Goal: Task Accomplishment & Management: Complete application form

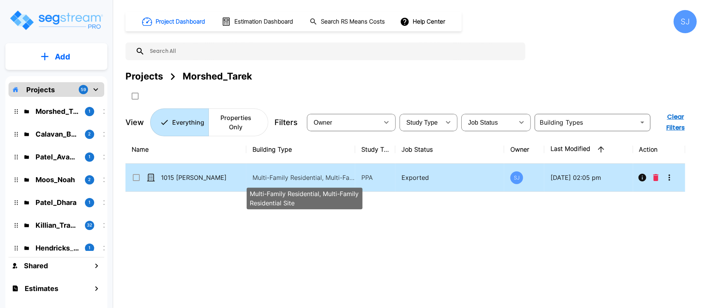
click at [294, 178] on p "Multi-Family Residential, Multi-Family Residential Site" at bounding box center [304, 177] width 104 height 9
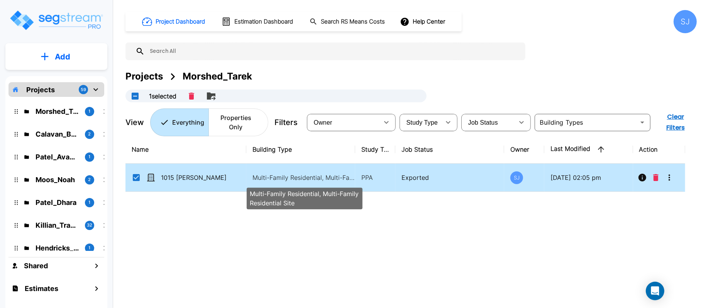
click at [294, 178] on p "Multi-Family Residential, Multi-Family Residential Site" at bounding box center [304, 177] width 104 height 9
checkbox input "false"
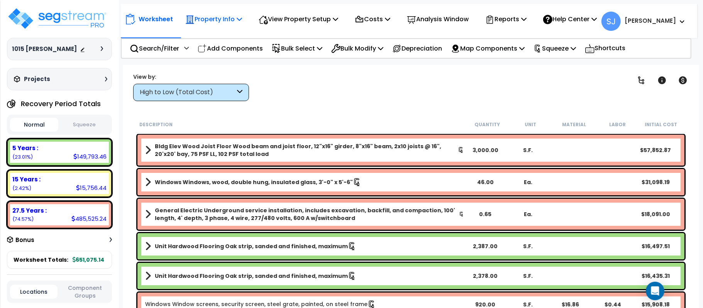
click at [240, 19] on icon at bounding box center [238, 19] width 5 height 6
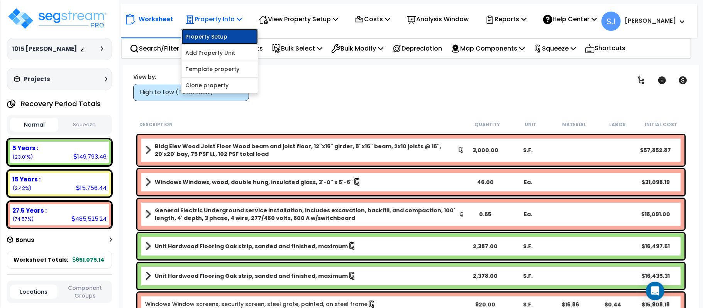
click at [235, 39] on link "Property Setup" at bounding box center [219, 36] width 76 height 15
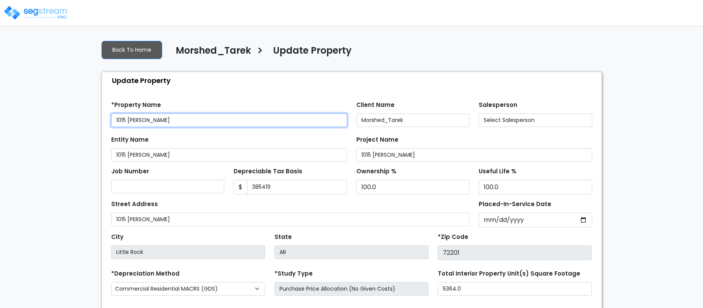
type input "385,419"
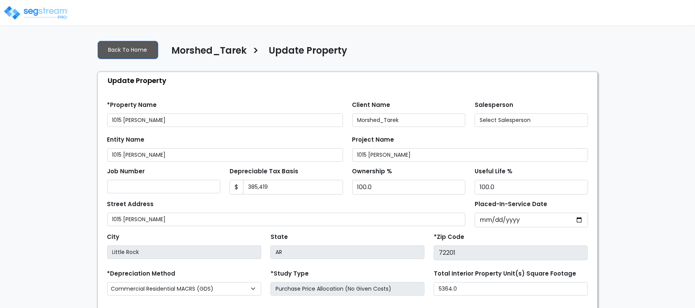
select select "2022"
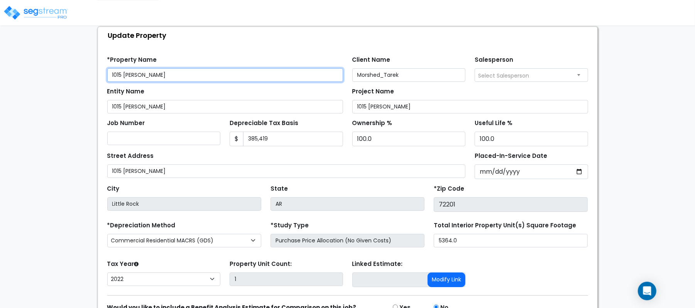
scroll to position [89, 0]
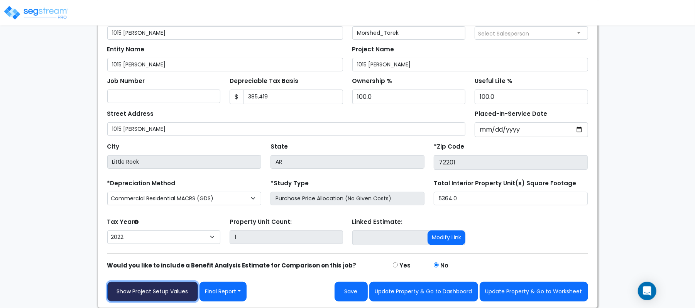
click at [164, 289] on link "Show Project Setup Values" at bounding box center [152, 292] width 91 height 20
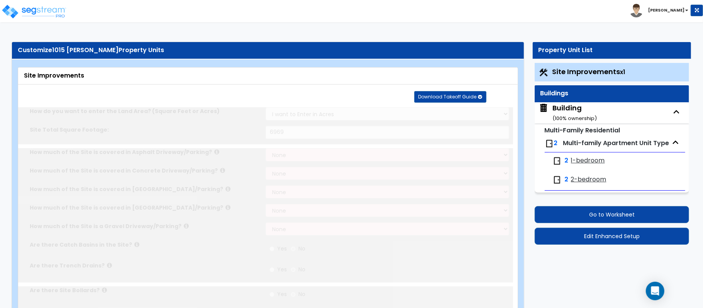
select select "2"
type input "6969"
radio input "true"
select select "2"
type input "30"
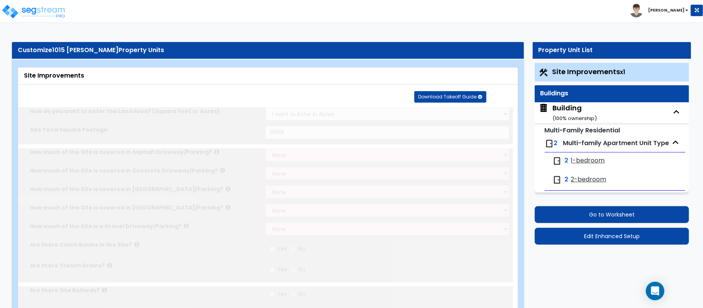
radio input "true"
type input "200"
radio input "true"
type input "2"
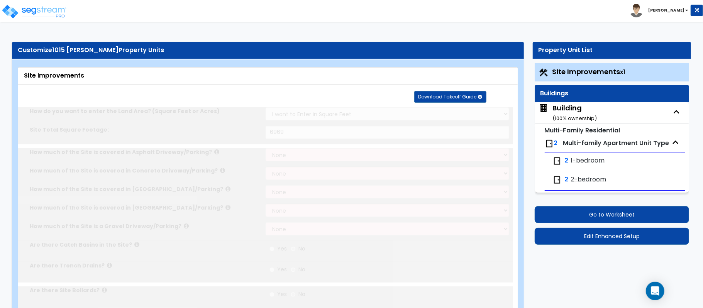
type input "130"
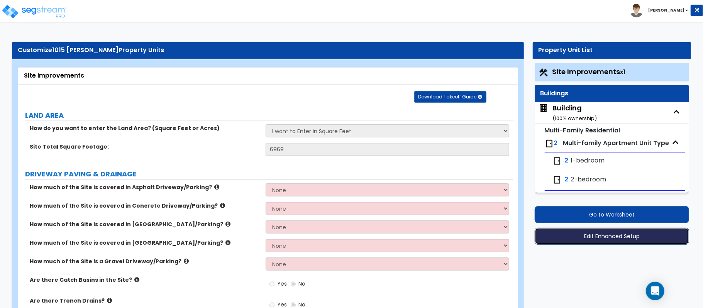
click at [608, 233] on button "Edit Enhanced Setup" at bounding box center [611, 236] width 154 height 17
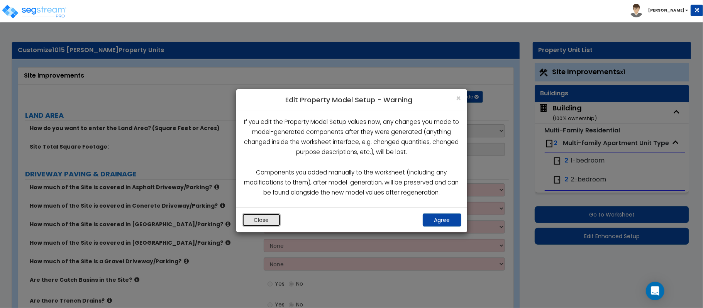
click at [266, 217] on button "Close" at bounding box center [261, 219] width 39 height 13
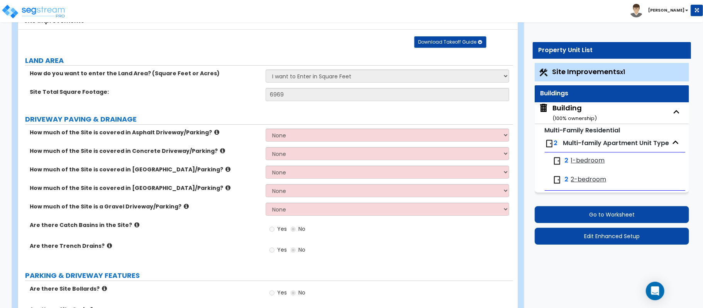
scroll to position [257, 0]
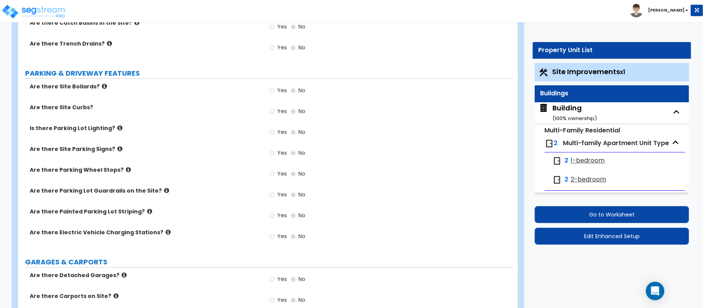
click at [567, 106] on div "Building ( 100 % ownership)" at bounding box center [574, 113] width 44 height 20
select select "7"
select select "1"
select select "2"
select select "1"
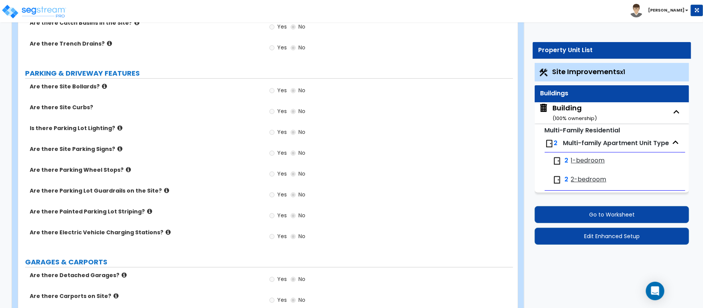
select select "1"
select select "3"
select select "1"
select select "3"
select select "1"
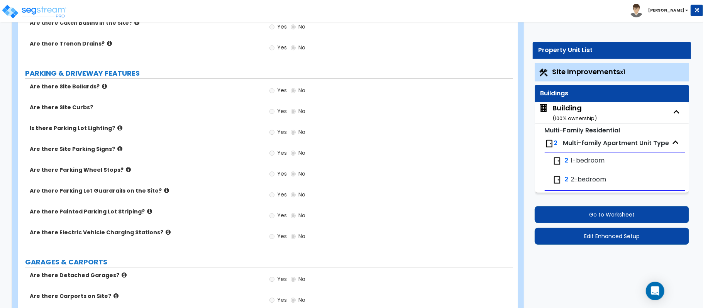
select select "2"
select select "7"
select select "1"
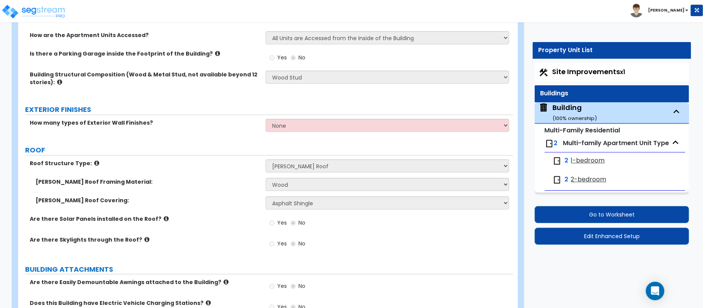
scroll to position [73, 0]
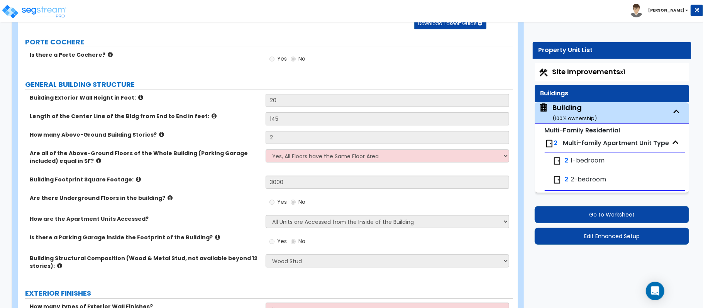
click at [581, 160] on span "1-bedroom" at bounding box center [588, 160] width 34 height 9
select select "2"
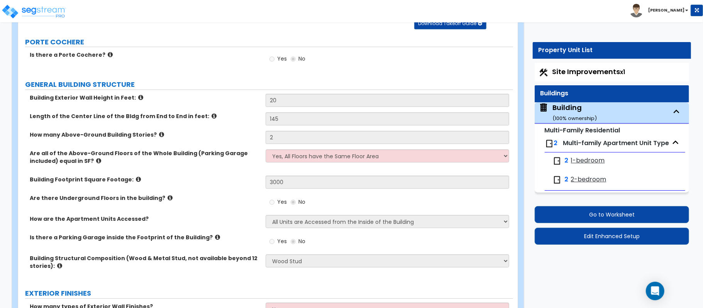
select select "2"
select select "1"
select select "3"
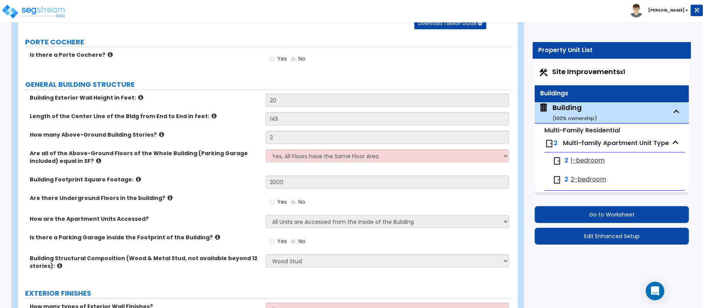
select select "2"
select select "1"
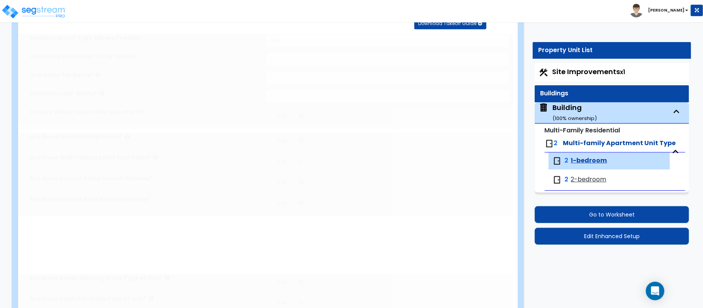
radio input "true"
select select "1"
select select "5"
select select "1"
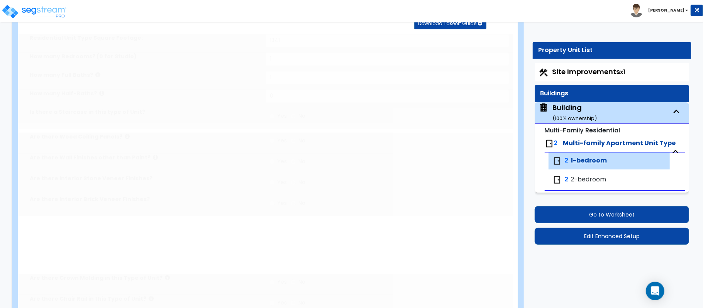
select select "2"
radio input "true"
select select "2"
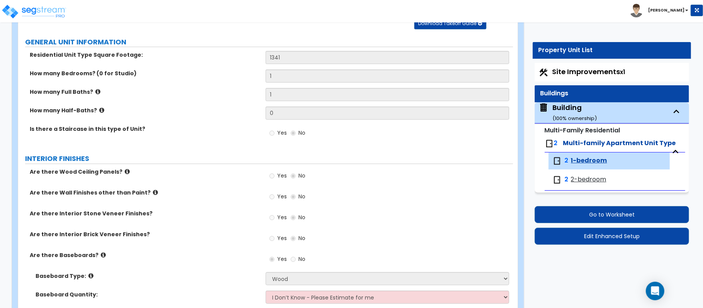
scroll to position [275, 0]
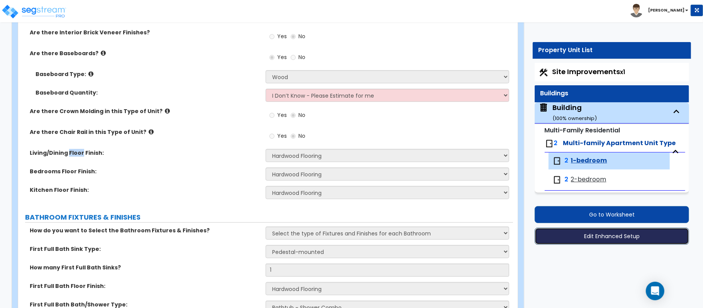
click at [635, 239] on button "Edit Enhanced Setup" at bounding box center [611, 236] width 154 height 17
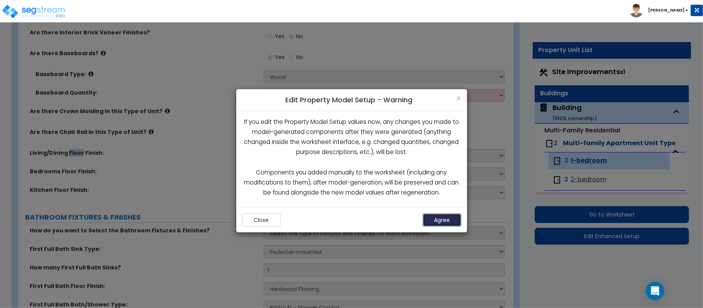
click at [436, 222] on button "Agree" at bounding box center [441, 219] width 39 height 13
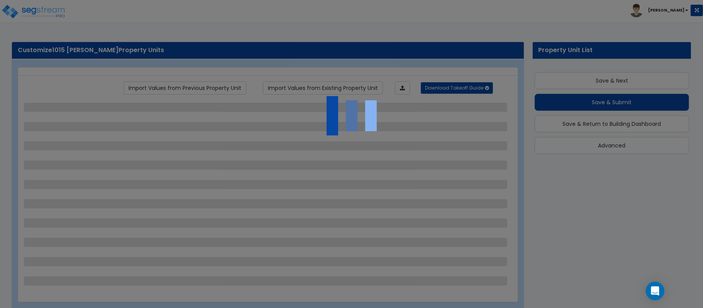
scroll to position [8, 0]
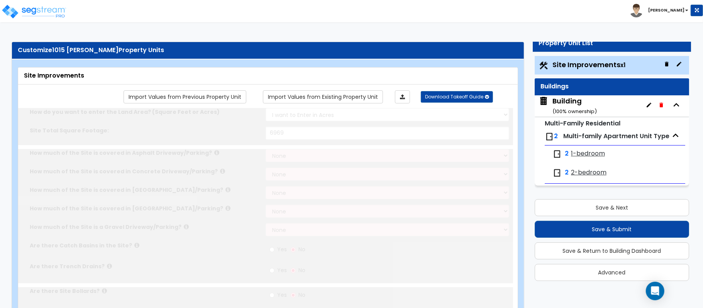
select select "2"
type input "6969"
radio input "true"
select select "2"
type input "30"
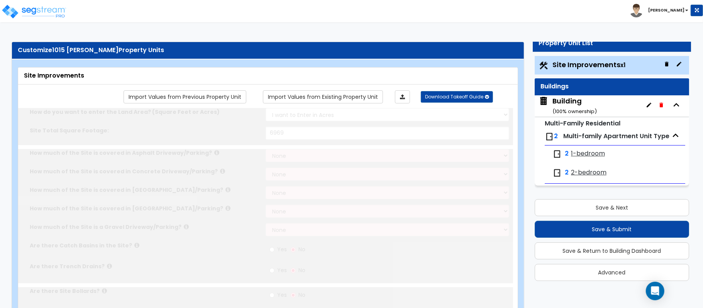
radio input "true"
type input "200"
radio input "true"
type input "2"
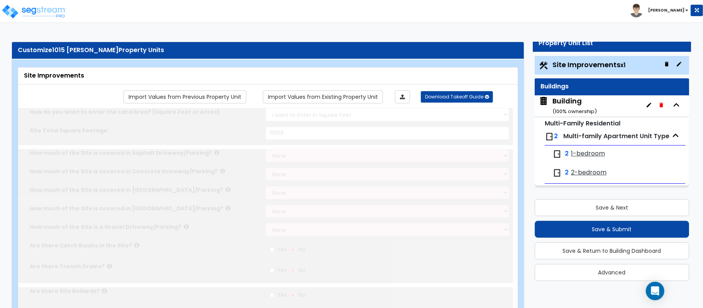
type input "130"
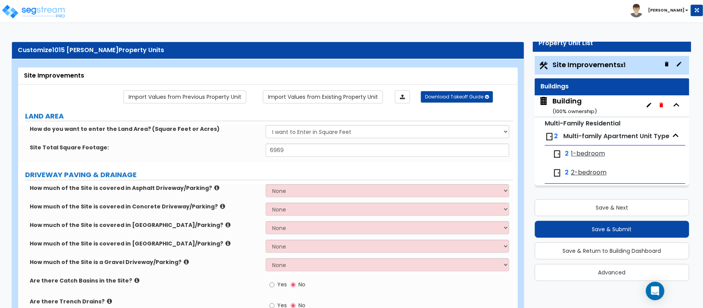
click at [584, 155] on span "1-bedroom" at bounding box center [588, 153] width 34 height 9
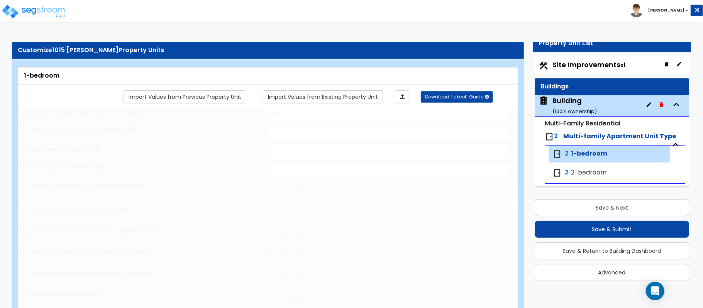
type input "1341"
type input "1"
radio input "true"
select select "1"
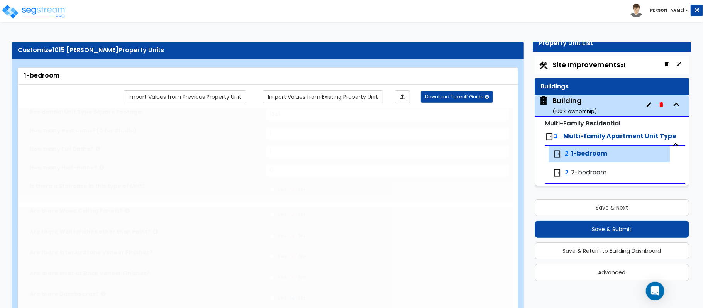
select select "2"
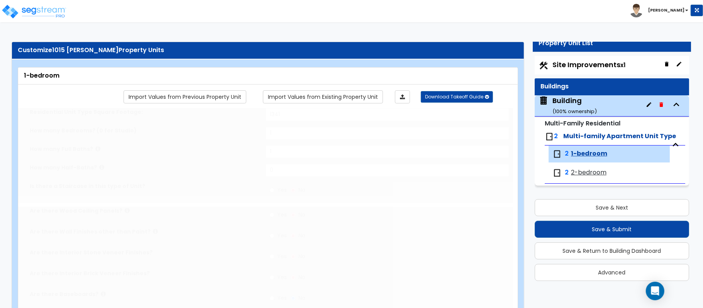
type input "1"
select select "2"
select select "1"
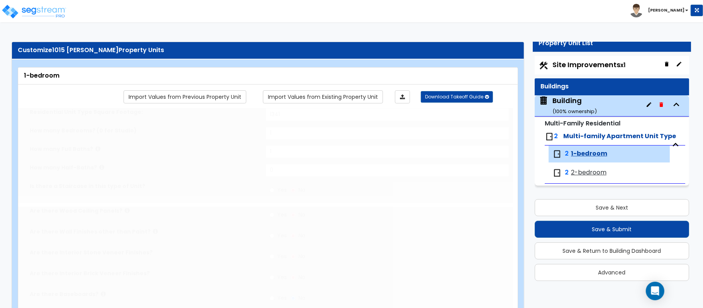
select select "5"
radio input "true"
type input "150"
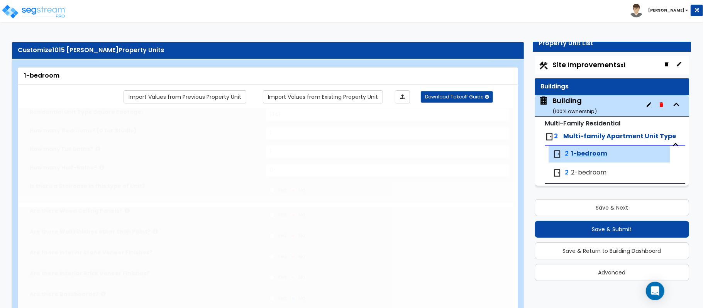
select select "3"
select select "2"
type input "6"
type input "14"
select select "2"
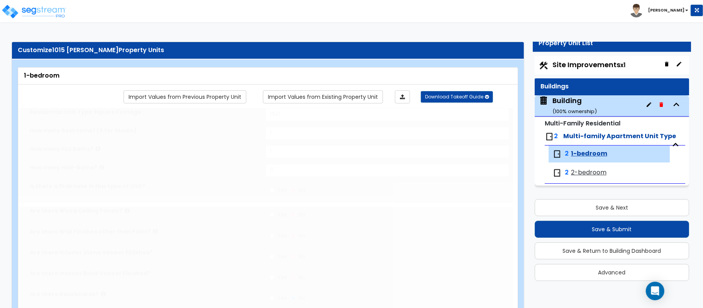
select select "1"
select select "2"
radio input "true"
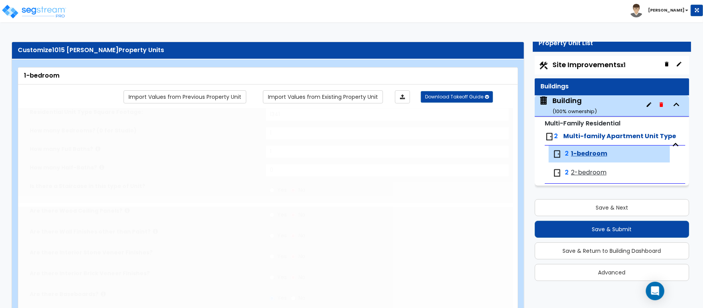
radio input "true"
select select "2"
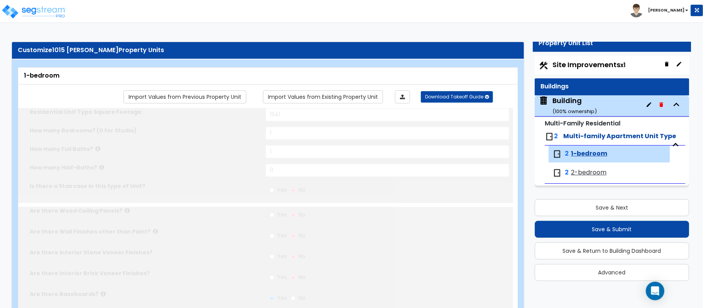
type input "2"
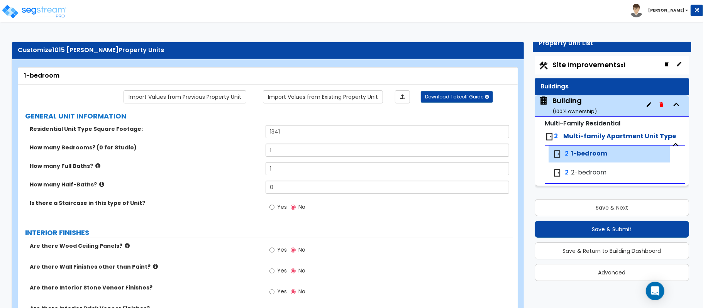
scroll to position [275, 0]
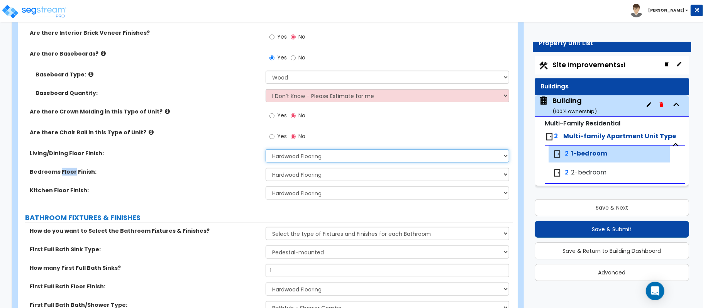
click at [414, 155] on select "None Tile Flooring Hardwood Flooring Resilient Laminate Flooring VCT Flooring S…" at bounding box center [386, 155] width 243 height 13
click at [317, 152] on select "None Tile Flooring Hardwood Flooring Resilient Laminate Flooring VCT Flooring S…" at bounding box center [386, 155] width 243 height 13
select select "7"
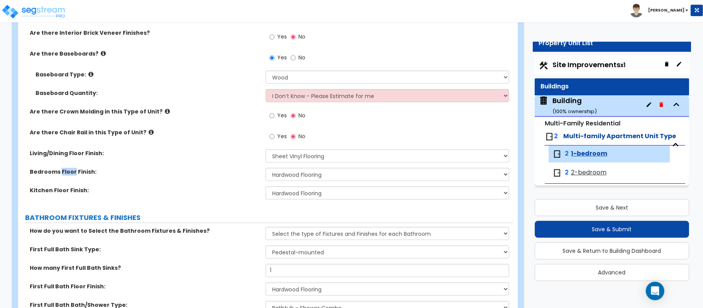
click at [241, 203] on div "Kitchen Floor Finish: None Tile Flooring Hardwood Flooring Resilient Laminate F…" at bounding box center [265, 195] width 495 height 19
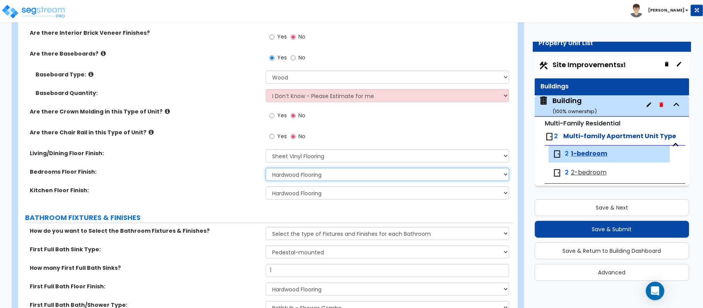
click at [311, 176] on select "None Tile Flooring Hardwood Flooring Resilient Laminate Flooring VCT Flooring S…" at bounding box center [386, 174] width 243 height 13
select select "7"
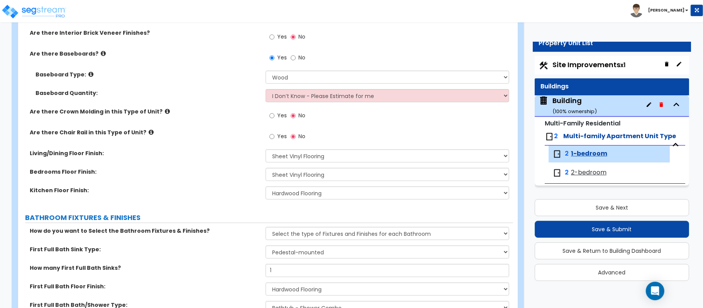
drag, startPoint x: 215, startPoint y: 187, endPoint x: 254, endPoint y: 186, distance: 39.0
click at [215, 187] on label "Kitchen Floor Finish:" at bounding box center [145, 190] width 230 height 8
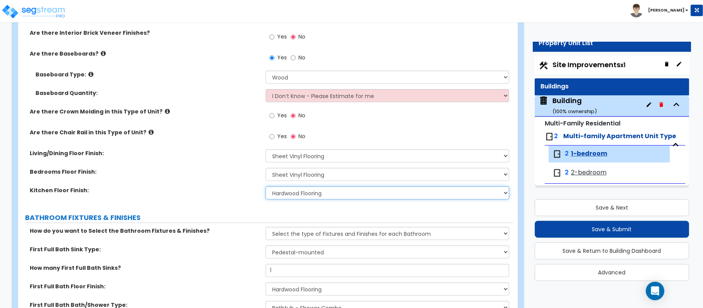
click at [283, 194] on select "None Tile Flooring Hardwood Flooring Resilient Laminate Flooring VCT Flooring S…" at bounding box center [386, 192] width 243 height 13
select select "7"
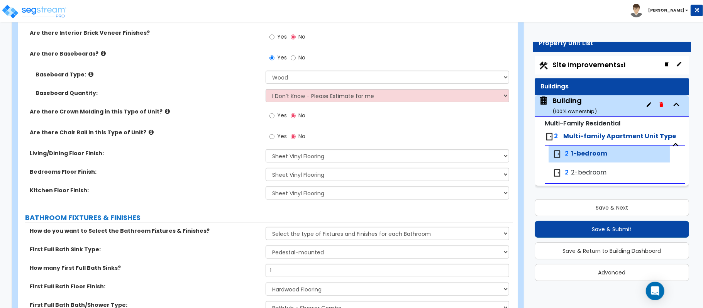
click at [232, 196] on div "Kitchen Floor Finish: None Tile Flooring Hardwood Flooring Resilient Laminate F…" at bounding box center [265, 195] width 495 height 19
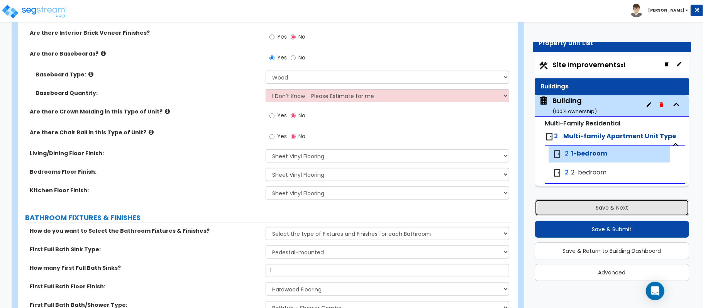
click at [569, 203] on button "Save & Next" at bounding box center [611, 207] width 154 height 17
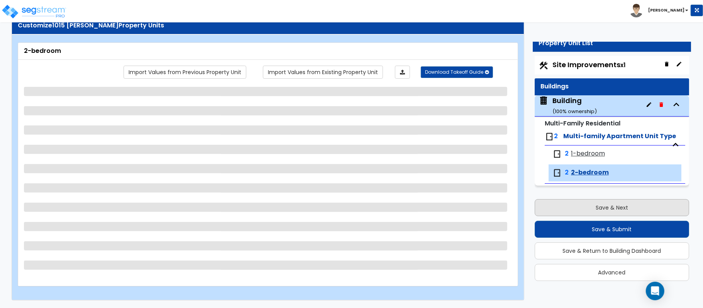
scroll to position [25, 0]
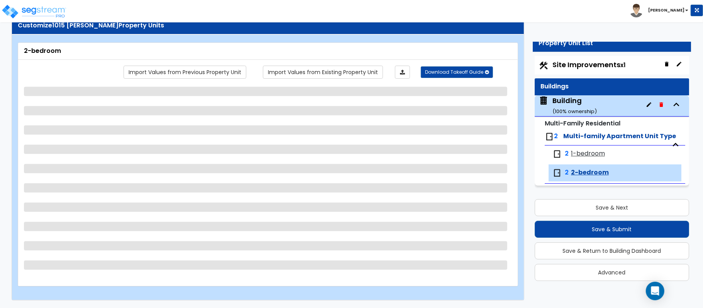
select select "1"
select select "2"
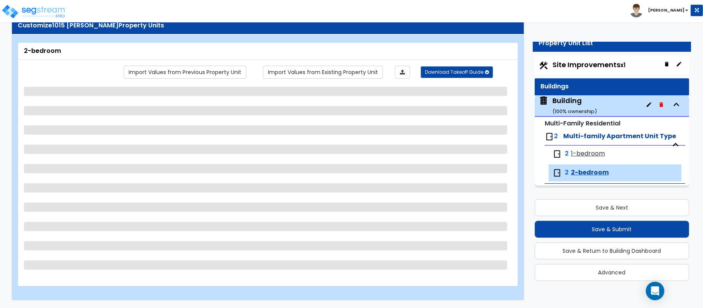
select select "2"
select select "1"
select select "5"
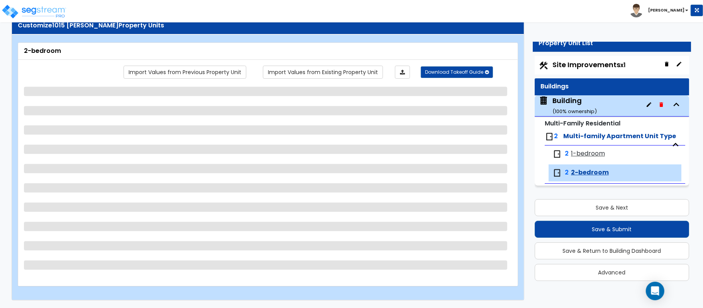
select select "3"
select select "2"
select select "1"
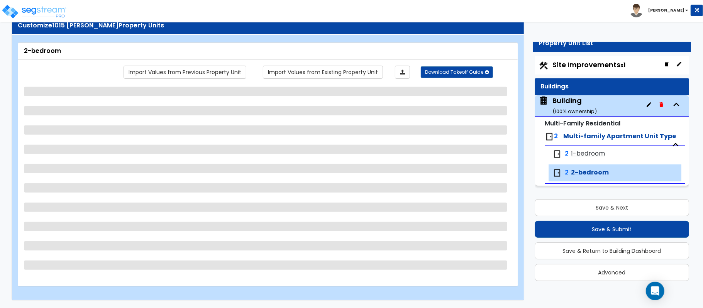
select select "2"
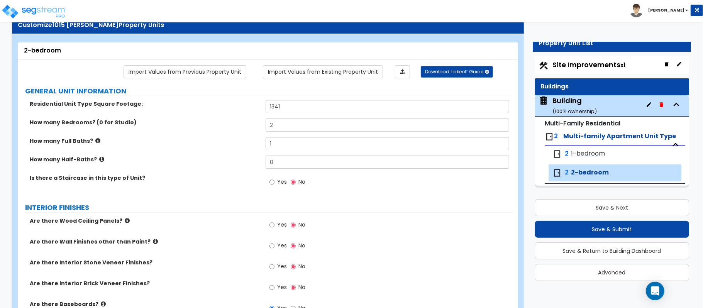
scroll to position [275, 0]
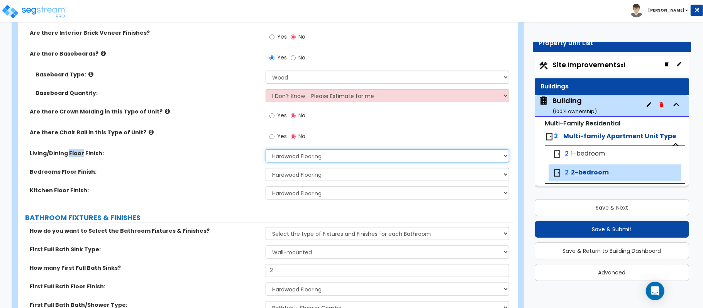
click at [386, 157] on select "None Tile Flooring Hardwood Flooring Resilient Laminate Flooring VCT Flooring S…" at bounding box center [386, 155] width 243 height 13
select select "7"
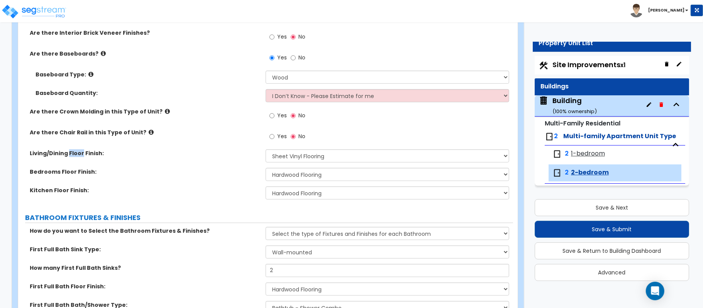
drag, startPoint x: 171, startPoint y: 176, endPoint x: 203, endPoint y: 176, distance: 31.3
click at [171, 176] on label "Bedrooms Floor Finish:" at bounding box center [145, 172] width 230 height 8
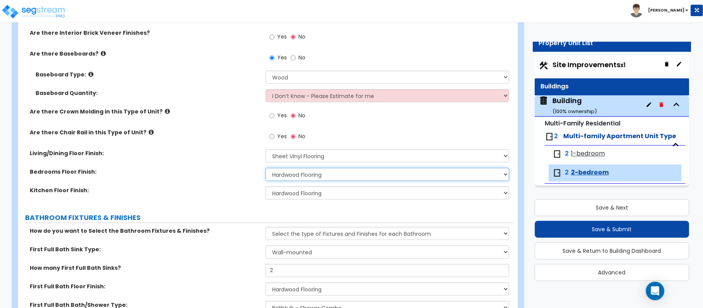
click at [298, 177] on select "None Tile Flooring Hardwood Flooring Resilient Laminate Flooring VCT Flooring S…" at bounding box center [386, 174] width 243 height 13
select select "7"
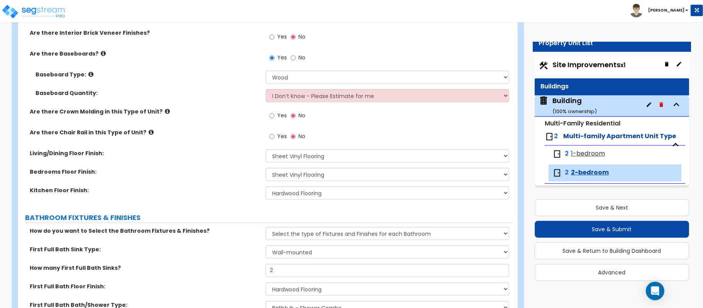
drag, startPoint x: 232, startPoint y: 182, endPoint x: 248, endPoint y: 192, distance: 18.7
click at [232, 182] on div "Bedrooms Floor Finish: None Tile Flooring Hardwood Flooring Resilient Laminate …" at bounding box center [265, 177] width 495 height 19
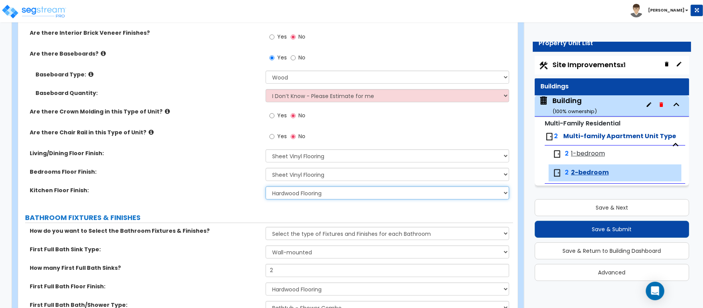
click at [299, 196] on select "None Tile Flooring Hardwood Flooring Resilient Laminate Flooring VCT Flooring S…" at bounding box center [386, 192] width 243 height 13
select select "7"
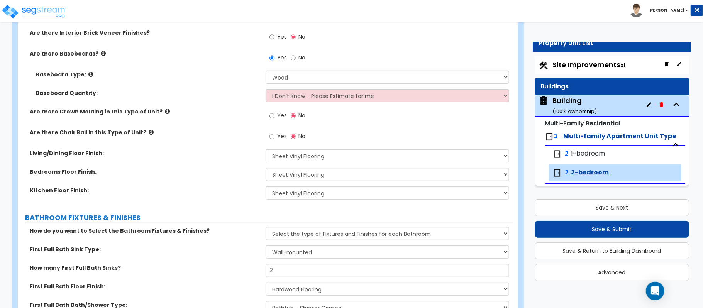
click at [221, 197] on div "Kitchen Floor Finish: None Tile Flooring Hardwood Flooring Resilient Laminate F…" at bounding box center [265, 195] width 495 height 19
click at [502, 205] on div "Kitchen Floor Finish: None Tile Flooring Hardwood Flooring Resilient Laminate F…" at bounding box center [265, 195] width 495 height 19
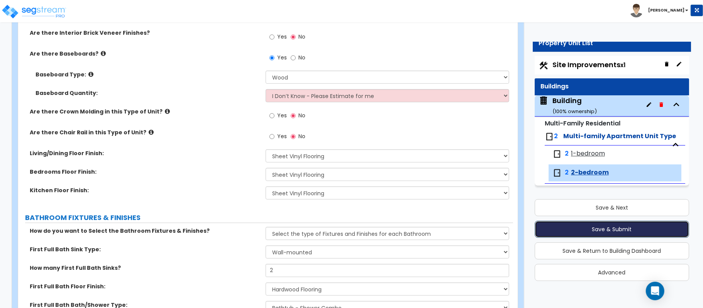
click at [577, 226] on button "Save & Submit" at bounding box center [611, 229] width 154 height 17
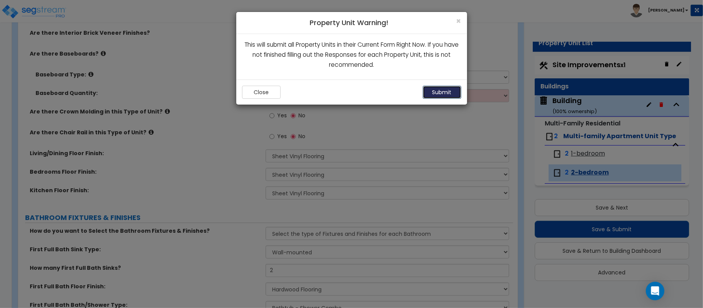
click at [445, 90] on button "Submit" at bounding box center [441, 92] width 39 height 13
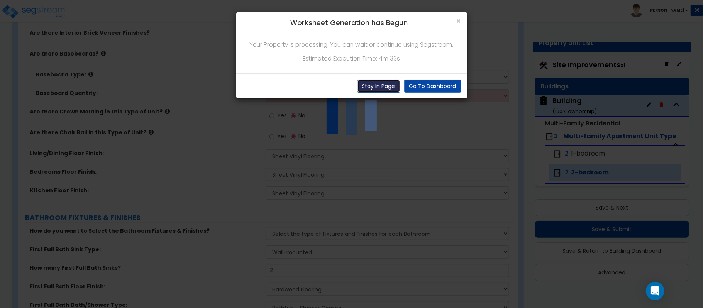
click at [364, 85] on button "Stay In Page" at bounding box center [378, 85] width 43 height 13
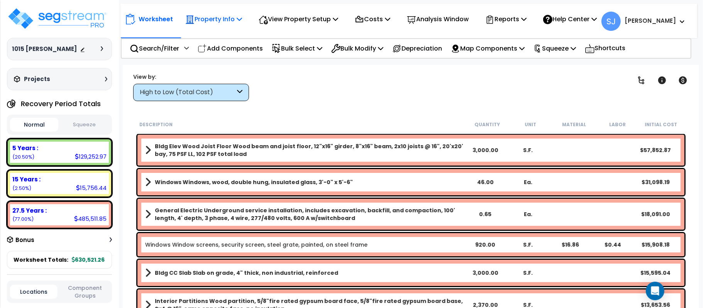
click at [223, 22] on p "Property Info" at bounding box center [213, 19] width 57 height 10
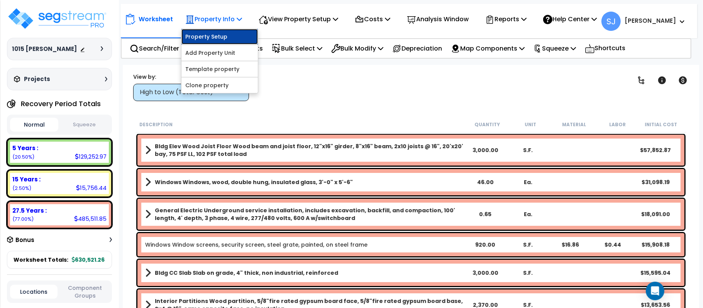
click at [225, 37] on link "Property Setup" at bounding box center [219, 36] width 76 height 15
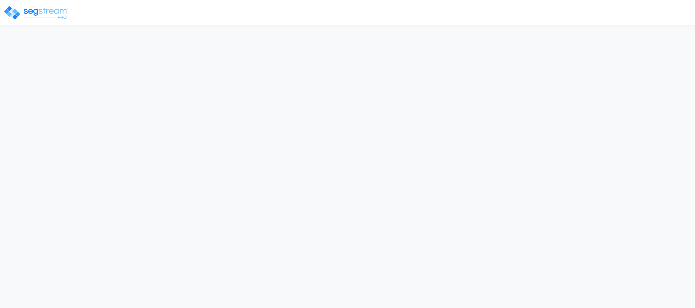
select select "2022"
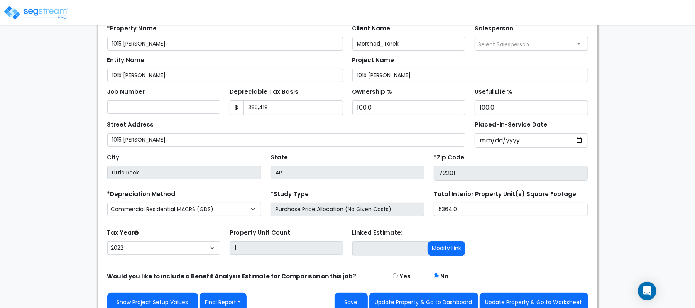
scroll to position [89, 0]
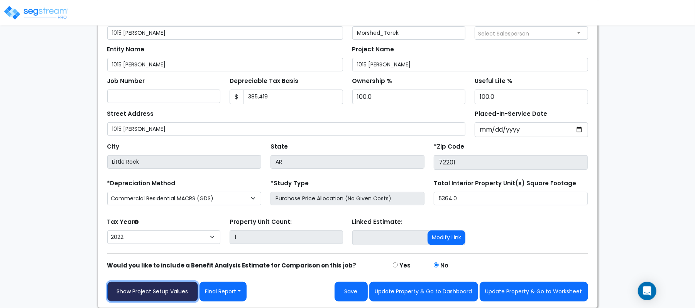
click at [157, 287] on link "Show Project Setup Values" at bounding box center [152, 292] width 91 height 20
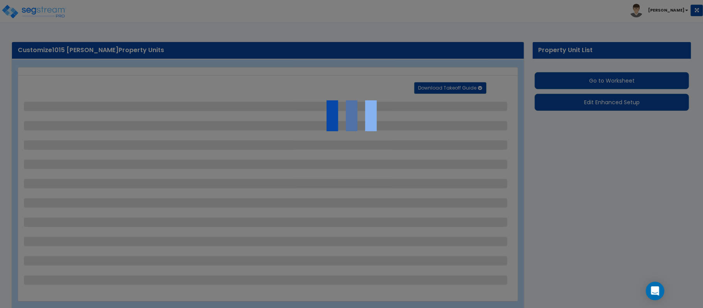
select select "2"
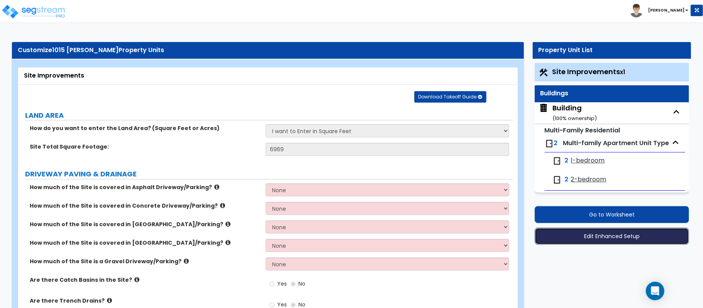
click at [627, 237] on button "Edit Enhanced Setup" at bounding box center [611, 236] width 154 height 17
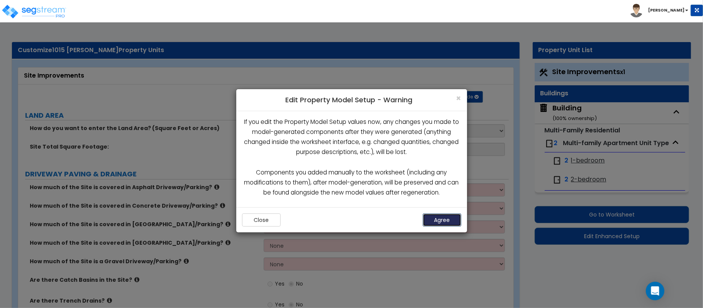
click at [448, 221] on button "Agree" at bounding box center [441, 219] width 39 height 13
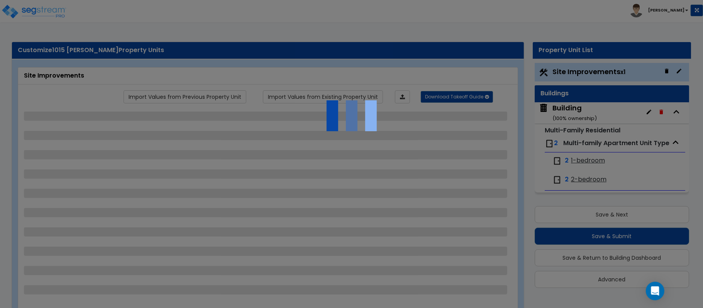
scroll to position [8, 0]
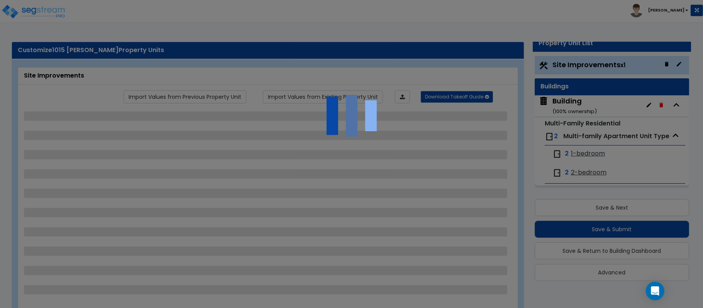
select select "2"
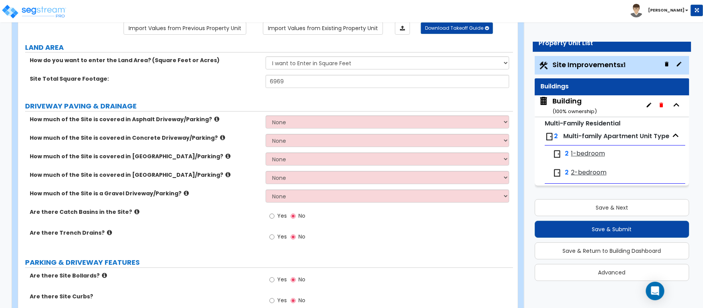
scroll to position [206, 0]
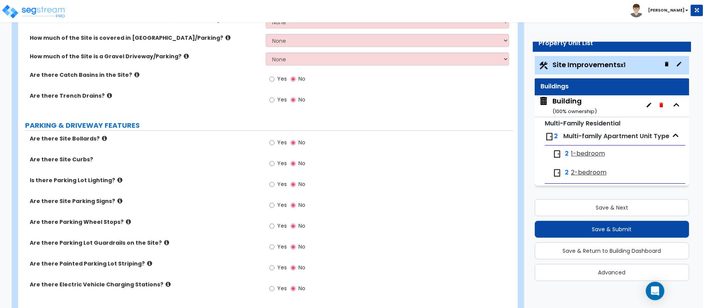
click at [591, 152] on span "1-bedroom" at bounding box center [588, 153] width 34 height 9
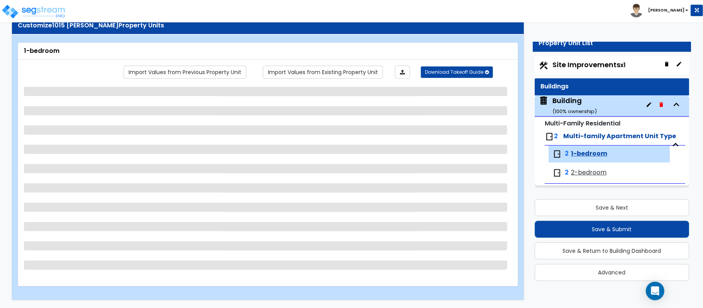
scroll to position [25, 0]
select select "1"
select select "7"
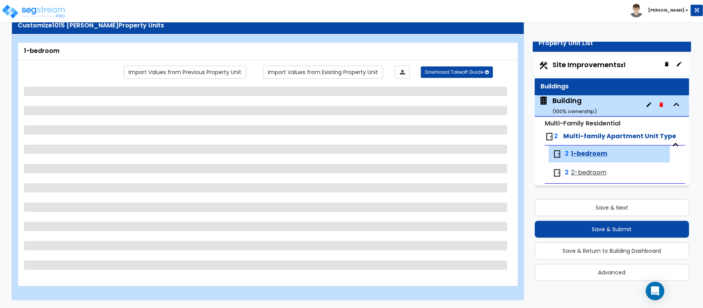
select select "2"
select select "1"
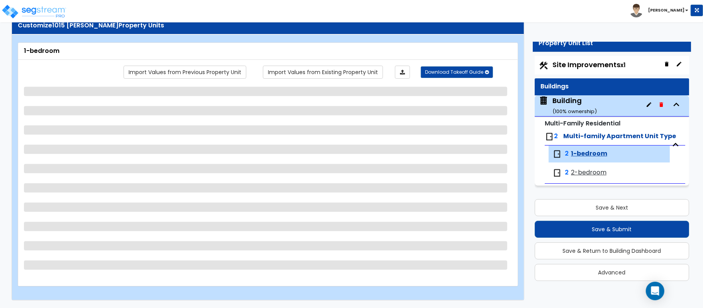
select select "1"
select select "5"
select select "3"
select select "2"
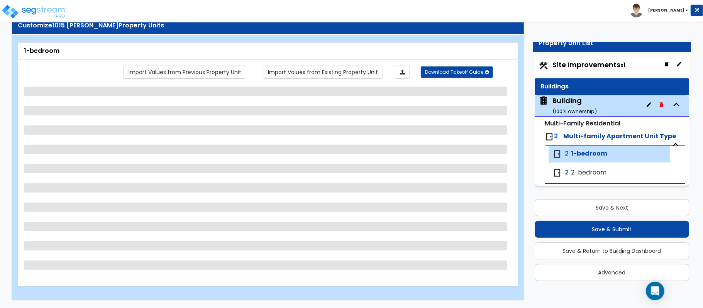
select select "1"
select select "2"
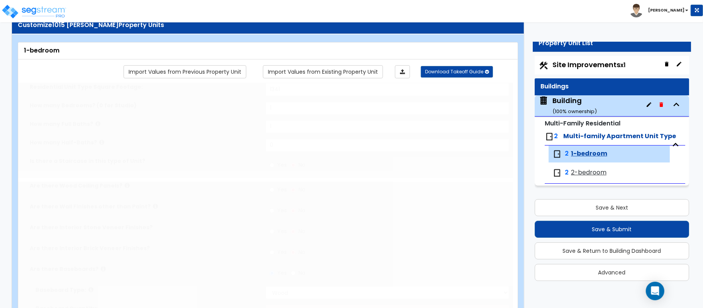
type input "2"
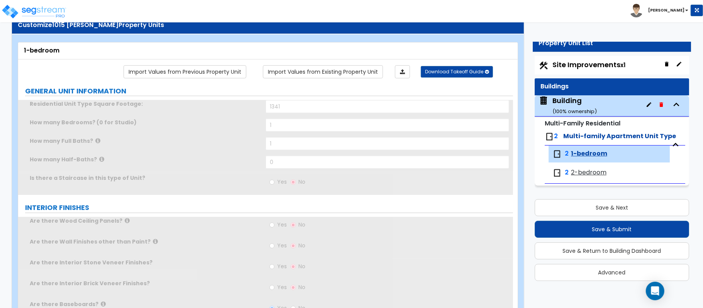
scroll to position [206, 0]
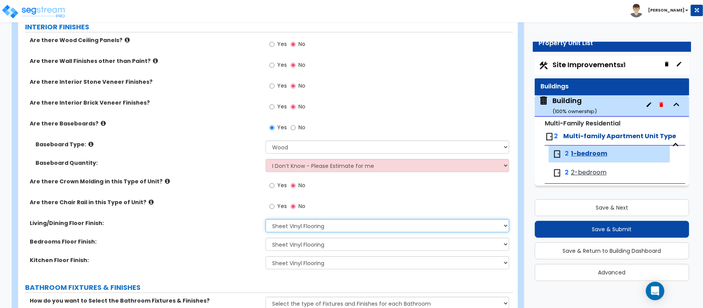
click at [286, 227] on select "None Tile Flooring Hardwood Flooring Resilient Laminate Flooring VCT Flooring S…" at bounding box center [386, 225] width 243 height 13
select select "2"
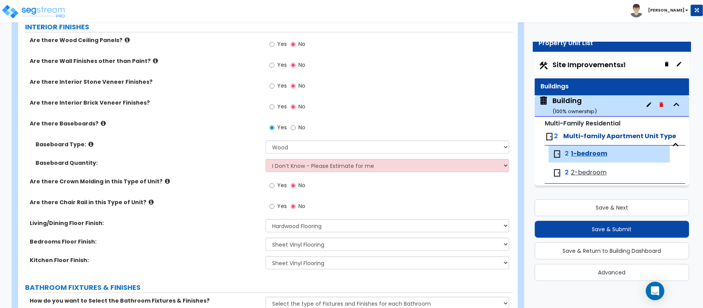
click at [242, 242] on label "Bedrooms Floor Finish:" at bounding box center [145, 242] width 230 height 8
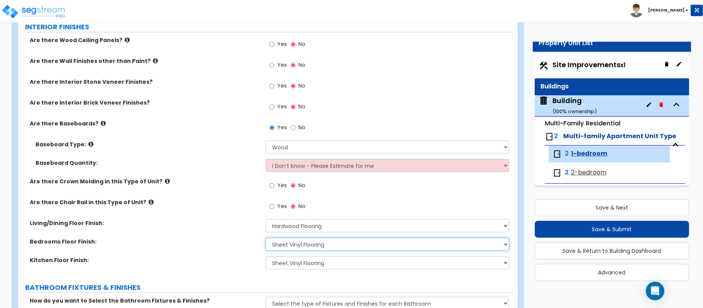
drag, startPoint x: 299, startPoint y: 245, endPoint x: 243, endPoint y: 245, distance: 55.6
click at [299, 245] on select "None Tile Flooring Hardwood Flooring Resilient Laminate Flooring VCT Flooring S…" at bounding box center [386, 244] width 243 height 13
select select "2"
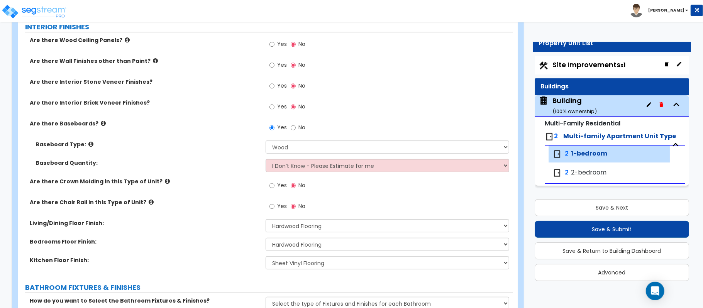
drag, startPoint x: 223, startPoint y: 247, endPoint x: 279, endPoint y: 258, distance: 57.4
click at [227, 249] on div "Bedrooms Floor Finish: None Tile Flooring Hardwood Flooring Resilient Laminate …" at bounding box center [265, 247] width 495 height 19
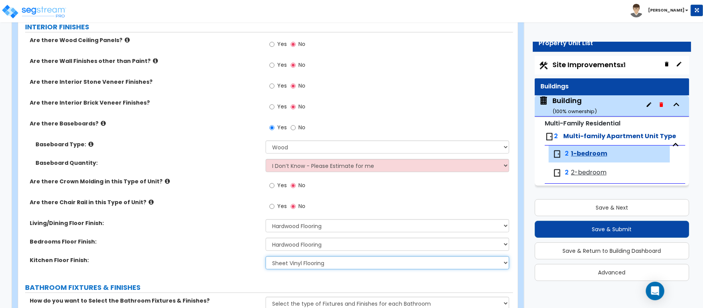
click at [281, 260] on select "None Tile Flooring Hardwood Flooring Resilient Laminate Flooring VCT Flooring S…" at bounding box center [386, 262] width 243 height 13
select select "2"
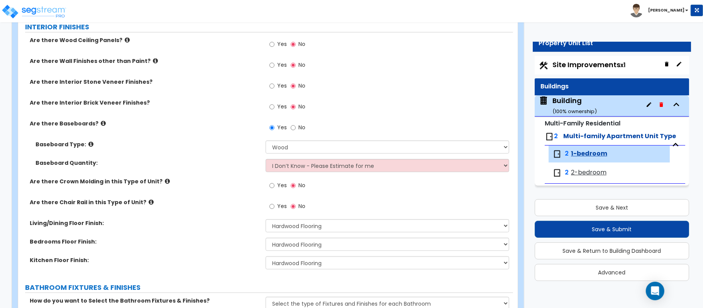
click at [204, 255] on div "Bedrooms Floor Finish: None Tile Flooring Hardwood Flooring Resilient Laminate …" at bounding box center [265, 247] width 495 height 19
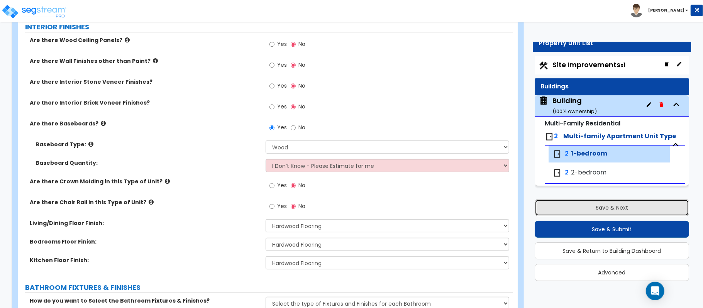
click at [615, 204] on button "Save & Next" at bounding box center [611, 207] width 154 height 17
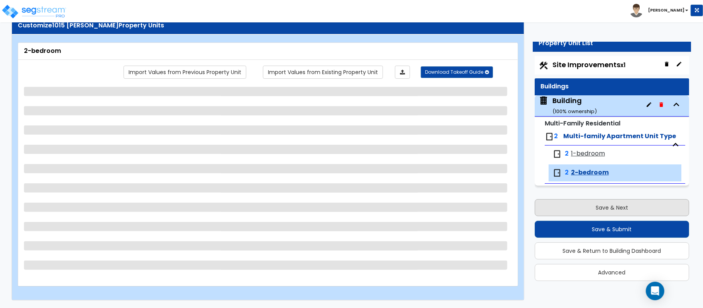
scroll to position [25, 0]
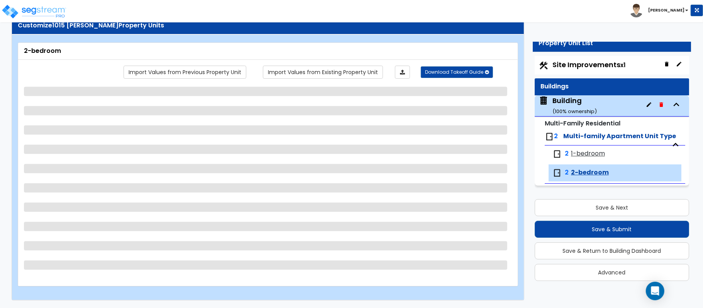
select select "1"
select select "7"
select select "2"
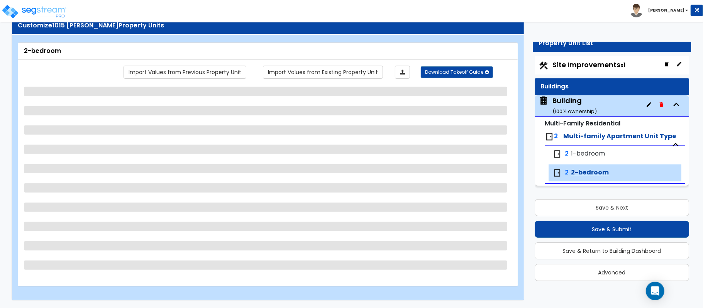
select select "2"
select select "1"
select select "5"
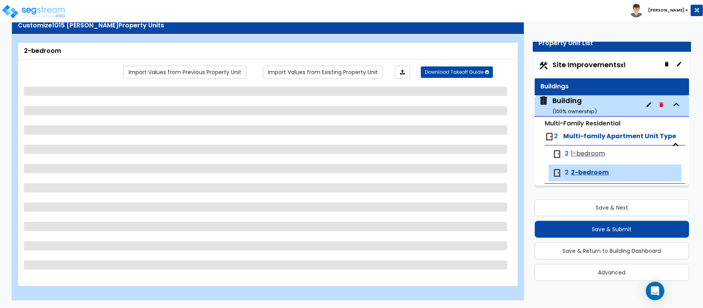
select select "3"
select select "2"
select select "1"
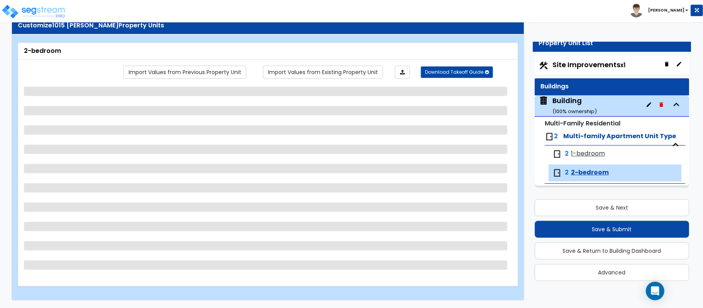
select select "2"
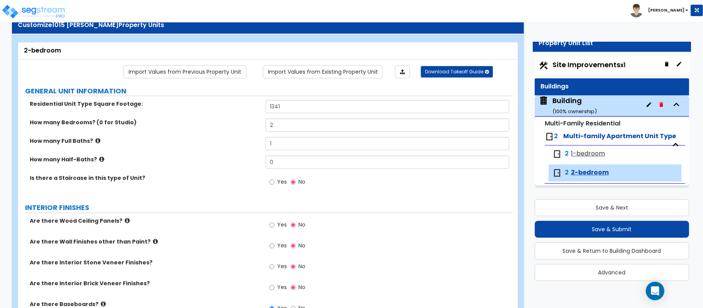
scroll to position [275, 0]
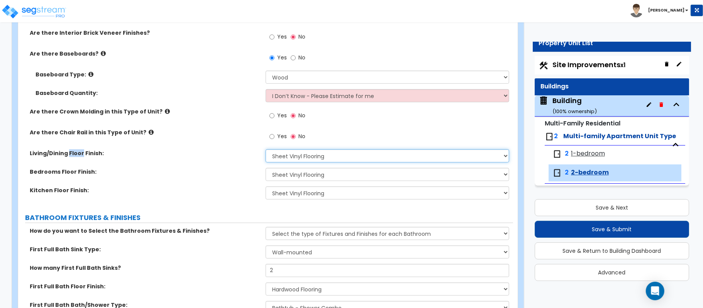
drag, startPoint x: 340, startPoint y: 158, endPoint x: 325, endPoint y: 160, distance: 15.6
click at [340, 158] on select "None Tile Flooring Hardwood Flooring Resilient Laminate Flooring VCT Flooring S…" at bounding box center [386, 155] width 243 height 13
select select "2"
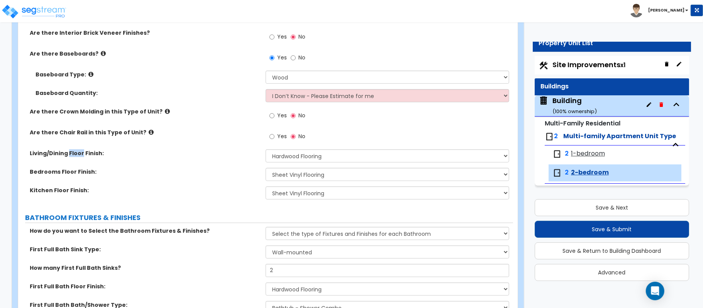
drag, startPoint x: 218, startPoint y: 184, endPoint x: 229, endPoint y: 190, distance: 12.6
click at [225, 187] on div "Are there Wood Ceiling Panels? Yes No Are there Wall Finishes other than Paint?…" at bounding box center [265, 85] width 483 height 238
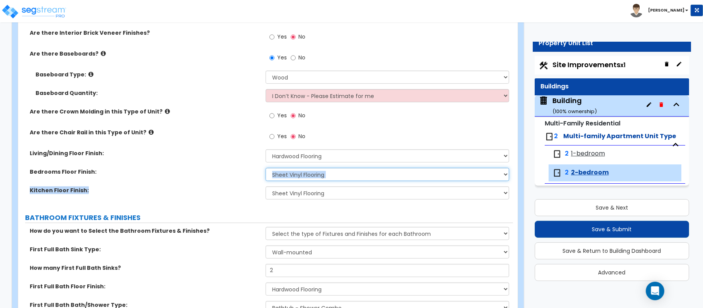
click at [290, 178] on select "None Tile Flooring Hardwood Flooring Resilient Laminate Flooring VCT Flooring S…" at bounding box center [386, 174] width 243 height 13
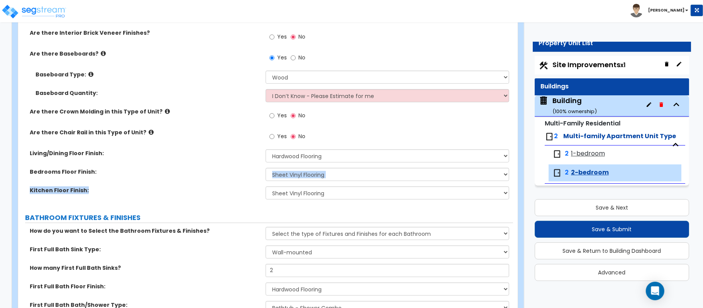
click at [241, 184] on div "Bedrooms Floor Finish: None Tile Flooring Hardwood Flooring Resilient Laminate …" at bounding box center [265, 177] width 495 height 19
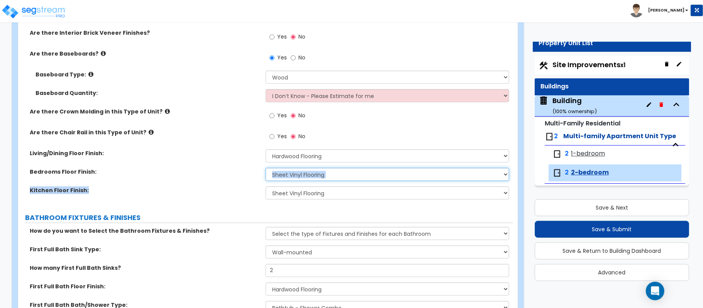
click at [285, 181] on select "None Tile Flooring Hardwood Flooring Resilient Laminate Flooring VCT Flooring S…" at bounding box center [386, 174] width 243 height 13
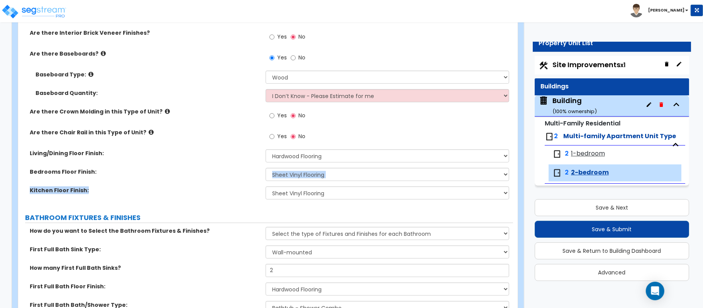
click at [225, 183] on div "Bedrooms Floor Finish: None Tile Flooring Hardwood Flooring Resilient Laminate …" at bounding box center [265, 177] width 495 height 19
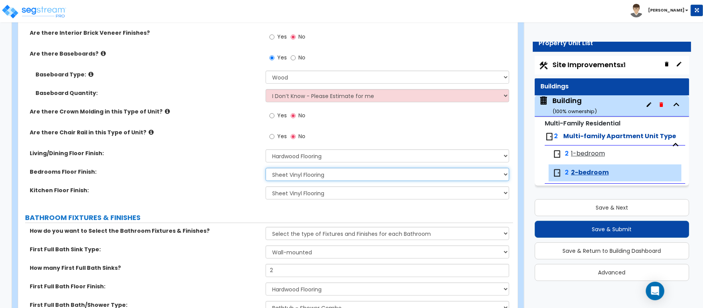
click at [287, 176] on select "None Tile Flooring Hardwood Flooring Resilient Laminate Flooring VCT Flooring S…" at bounding box center [386, 174] width 243 height 13
select select "2"
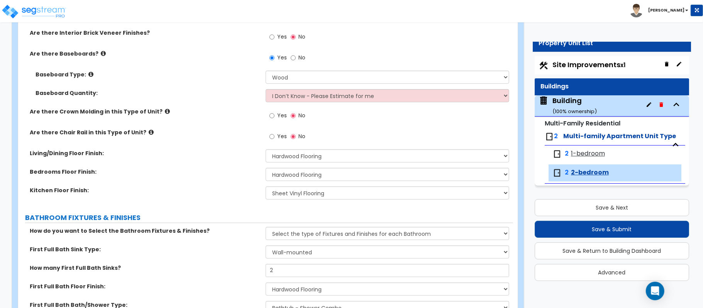
drag, startPoint x: 206, startPoint y: 187, endPoint x: 268, endPoint y: 201, distance: 63.4
click at [209, 189] on label "Kitchen Floor Finish:" at bounding box center [145, 190] width 230 height 8
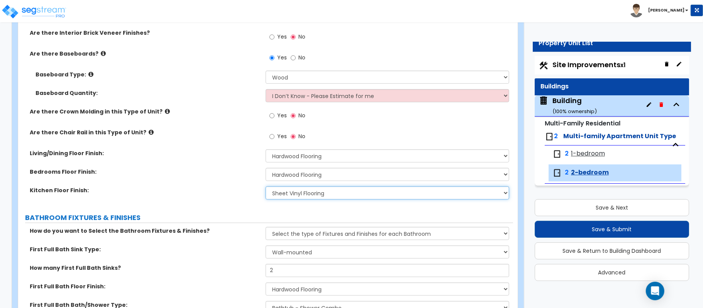
drag, startPoint x: 289, startPoint y: 192, endPoint x: 273, endPoint y: 192, distance: 15.4
click at [289, 192] on select "None Tile Flooring Hardwood Flooring Resilient Laminate Flooring VCT Flooring S…" at bounding box center [386, 192] width 243 height 13
select select "2"
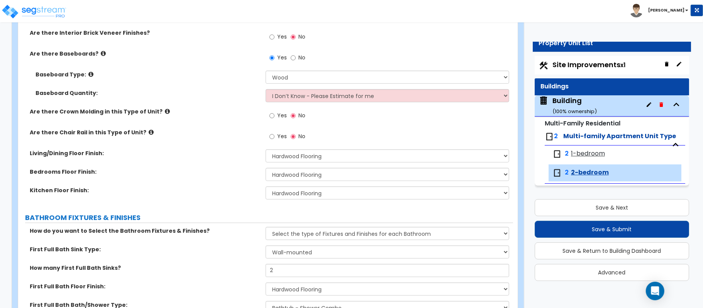
click at [225, 187] on label "Kitchen Floor Finish:" at bounding box center [145, 190] width 230 height 8
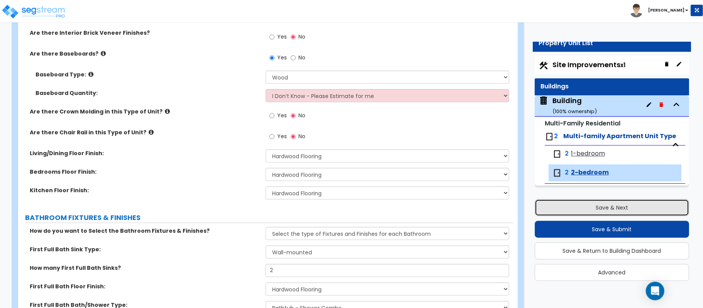
click at [584, 208] on button "Save & Next" at bounding box center [611, 207] width 154 height 17
select select "2"
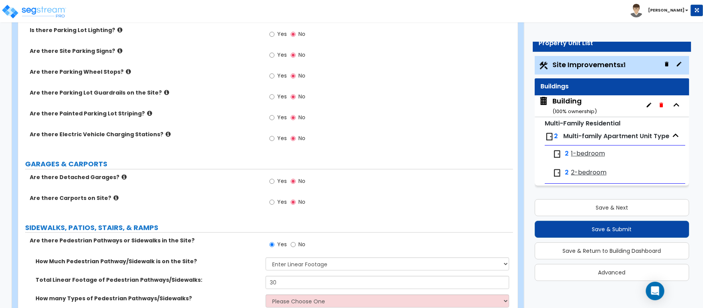
scroll to position [463, 0]
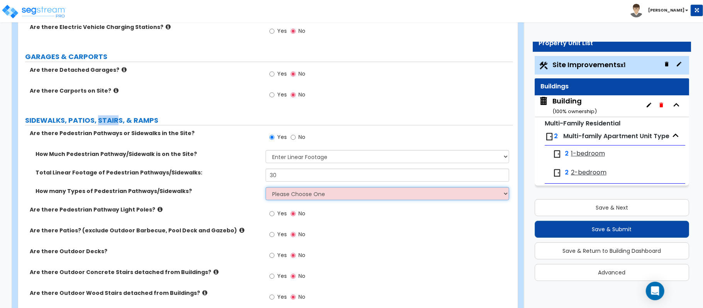
click at [372, 196] on select "Please Choose One 1 2 3" at bounding box center [386, 193] width 243 height 13
select select "1"
click at [265, 188] on select "Please Choose One 1 2 3" at bounding box center [386, 193] width 243 height 13
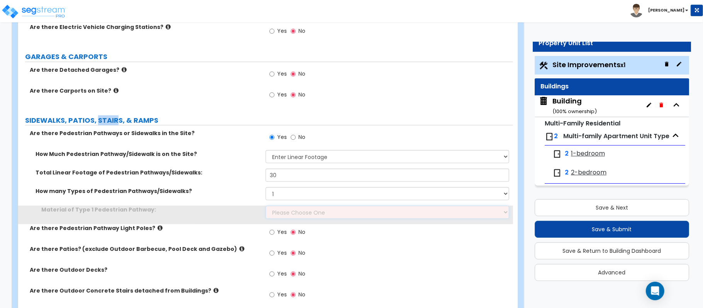
click at [305, 216] on select "Please Choose One Bare Concrete Stamped Concrete Brick Pavers Stone Pavers Wood…" at bounding box center [386, 212] width 243 height 13
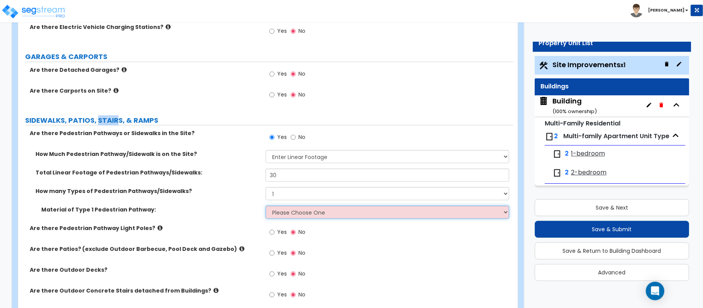
select select "1"
click at [265, 207] on select "Please Choose One Bare Concrete Stamped Concrete Brick Pavers Stone Pavers Wood…" at bounding box center [386, 212] width 243 height 13
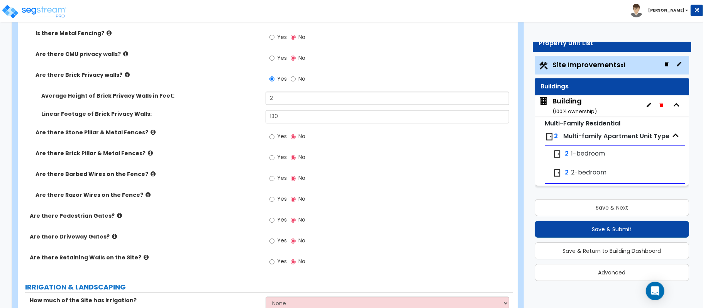
scroll to position [1132, 0]
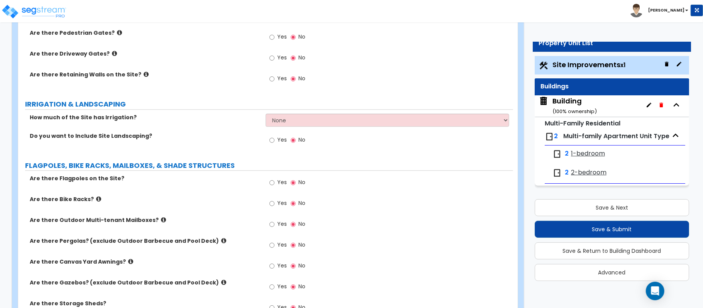
click at [571, 101] on div "Building ( 100 % ownership)" at bounding box center [574, 106] width 44 height 20
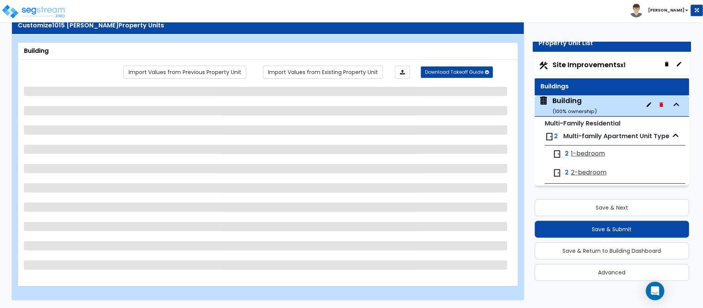
scroll to position [25, 0]
select select "7"
select select "1"
select select "2"
select select "1"
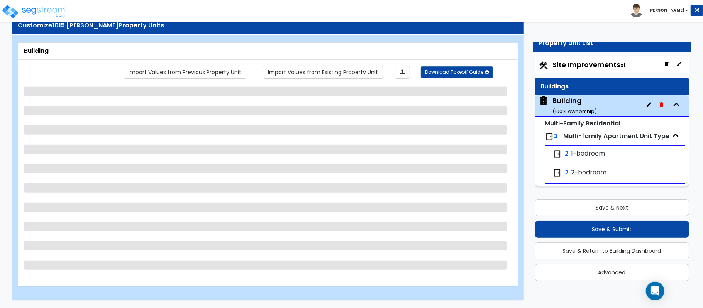
select select "1"
select select "3"
select select "1"
select select "3"
select select "1"
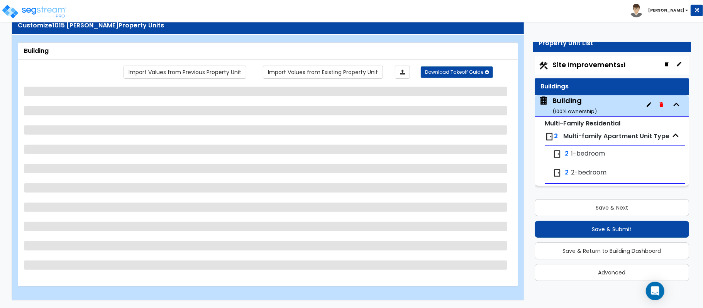
select select "2"
select select "7"
select select "1"
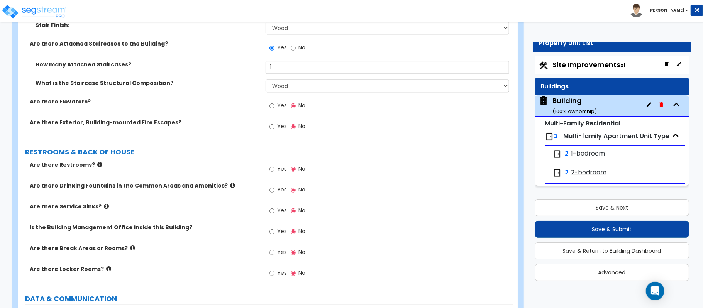
scroll to position [553, 0]
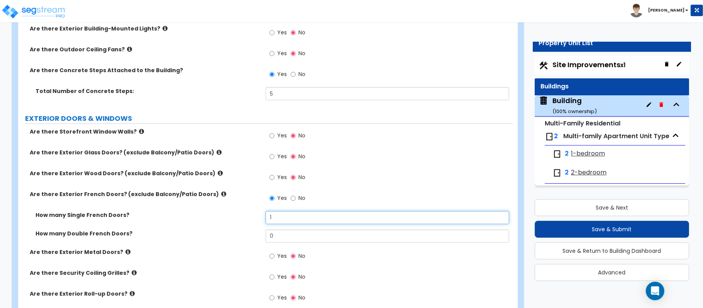
drag, startPoint x: 284, startPoint y: 221, endPoint x: 252, endPoint y: 220, distance: 32.0
click at [252, 220] on div "How many Single French Doors? 1" at bounding box center [265, 220] width 495 height 19
type input "2"
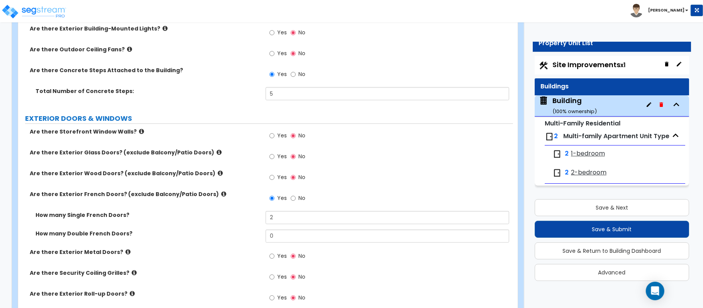
click at [238, 237] on label "How many Double French Doors?" at bounding box center [147, 234] width 224 height 8
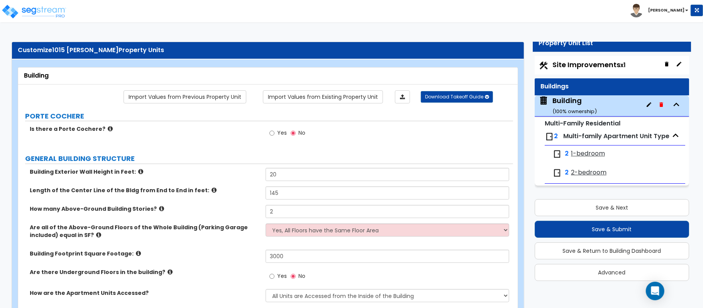
scroll to position [215, 0]
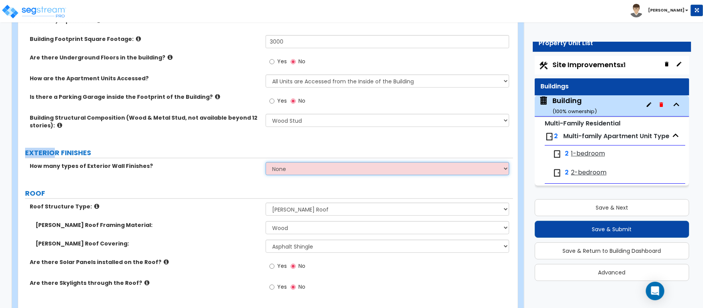
click at [363, 166] on select "None 1 2 3" at bounding box center [386, 168] width 243 height 13
select select "2"
click at [265, 163] on select "None 1 2 3" at bounding box center [386, 168] width 243 height 13
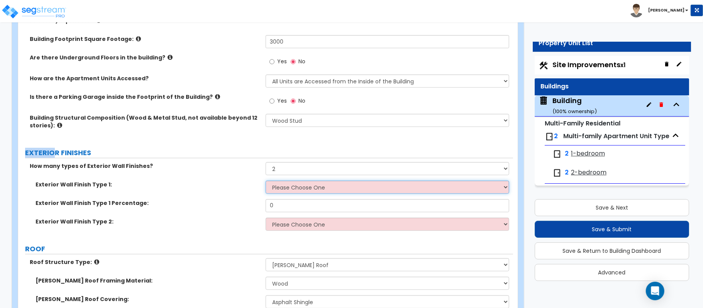
click at [293, 190] on select "Please Choose One No Finish/Shared Wall No Wall Brick Veneer Stone Veneer Wood …" at bounding box center [386, 187] width 243 height 13
select select "2"
click at [265, 181] on select "Please Choose One No Finish/Shared Wall No Wall Brick Veneer Stone Veneer Wood …" at bounding box center [386, 187] width 243 height 13
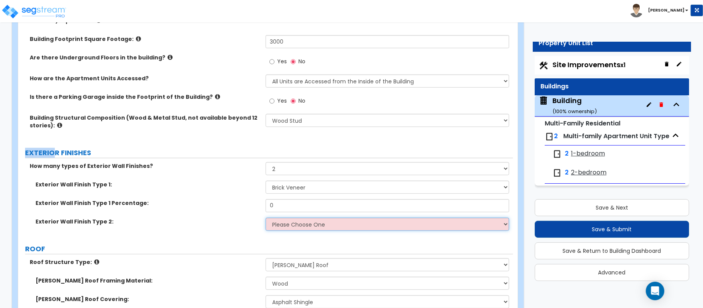
click at [324, 228] on select "Please Choose One No Finish/Shared Wall No Wall Brick Veneer Stone Veneer Wood …" at bounding box center [386, 224] width 243 height 13
select select "7"
click at [265, 218] on select "Please Choose One No Finish/Shared Wall No Wall Brick Veneer Stone Veneer Wood …" at bounding box center [386, 224] width 243 height 13
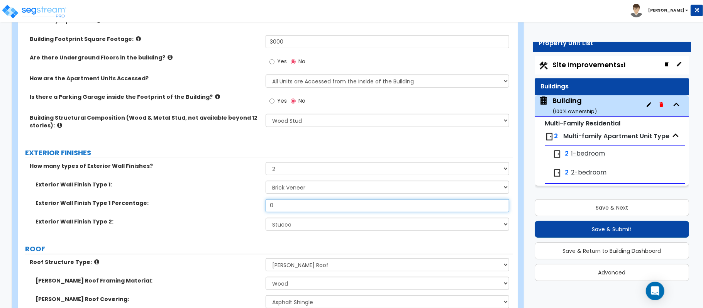
drag, startPoint x: 297, startPoint y: 210, endPoint x: 216, endPoint y: 209, distance: 80.6
click at [216, 209] on div "Exterior Wall Finish Type 1 Percentage: 0" at bounding box center [265, 208] width 495 height 19
type input "70"
click at [217, 227] on div "Exterior Wall Finish Type 2: Please Choose One No Finish/Shared Wall No Wall Br…" at bounding box center [265, 227] width 495 height 19
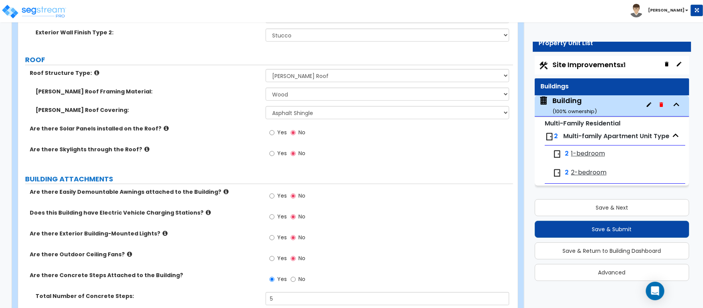
scroll to position [420, 0]
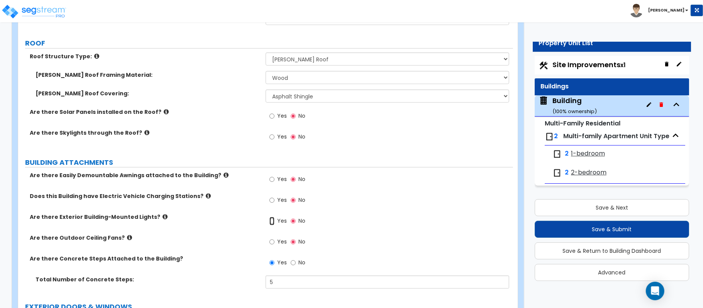
click at [271, 221] on input "Yes" at bounding box center [271, 221] width 5 height 8
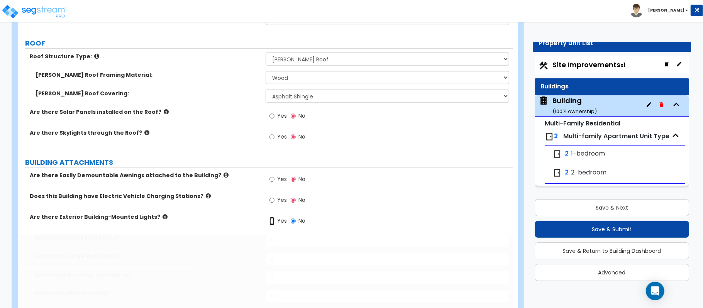
radio input "true"
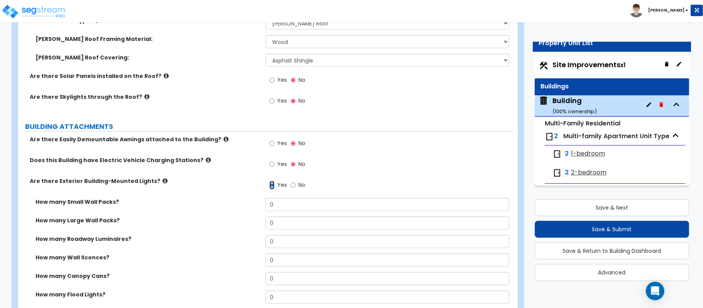
scroll to position [471, 0]
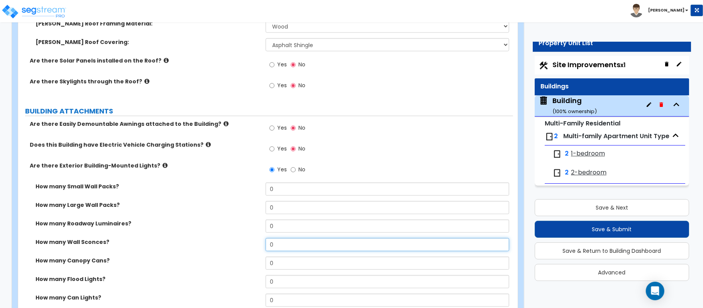
drag, startPoint x: 295, startPoint y: 244, endPoint x: 195, endPoint y: 233, distance: 100.5
click at [195, 233] on div "How many Small Wall Packs? 0 How many Large Wall Packs? 0 How many Roadway Lumi…" at bounding box center [265, 265] width 483 height 167
type input "4"
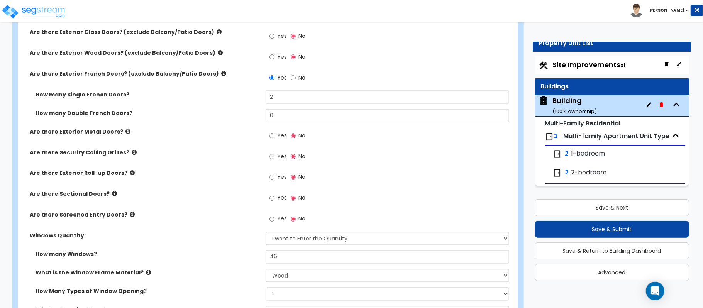
scroll to position [1071, 0]
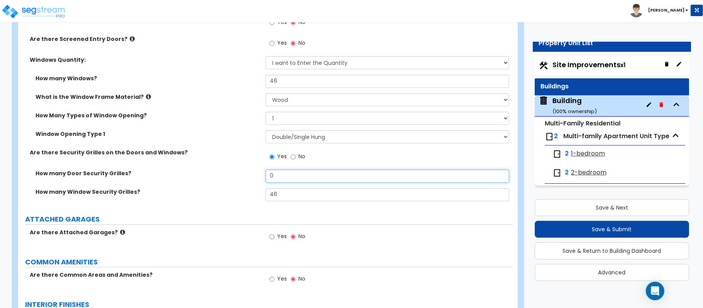
drag, startPoint x: 293, startPoint y: 176, endPoint x: 215, endPoint y: 178, distance: 78.7
click at [218, 177] on div "How many Door Security Grilles? 0" at bounding box center [265, 178] width 495 height 19
type input "1"
click at [223, 180] on div "How many Door Security Grilles? 1" at bounding box center [265, 178] width 495 height 19
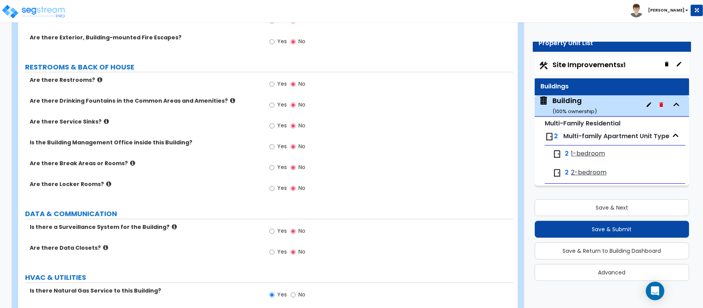
scroll to position [1513, 0]
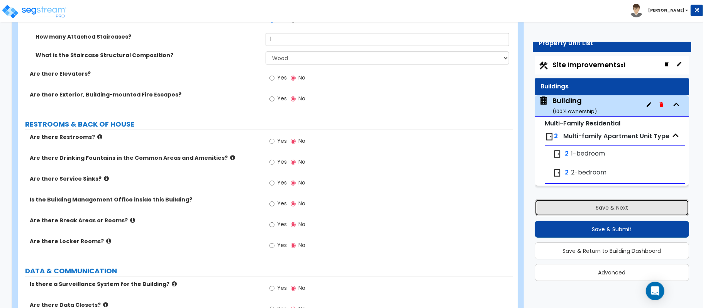
click at [605, 207] on button "Save & Next" at bounding box center [611, 207] width 154 height 17
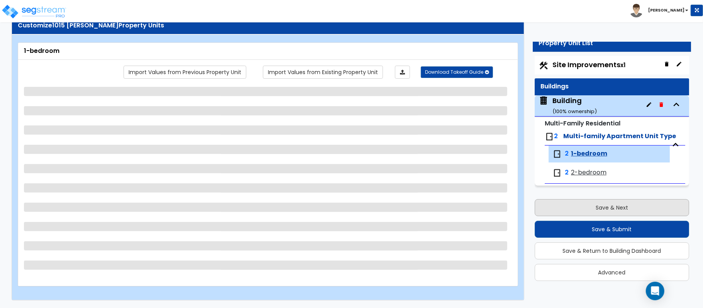
scroll to position [25, 0]
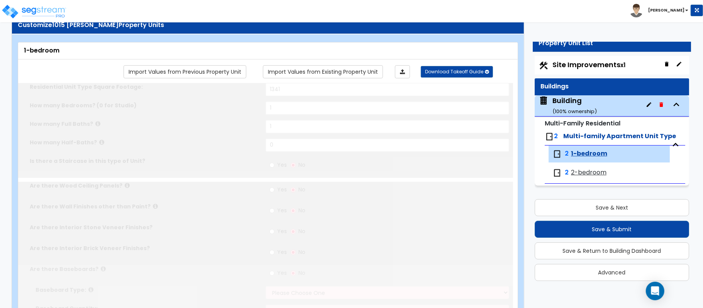
type input "1341"
type input "1"
select select "2"
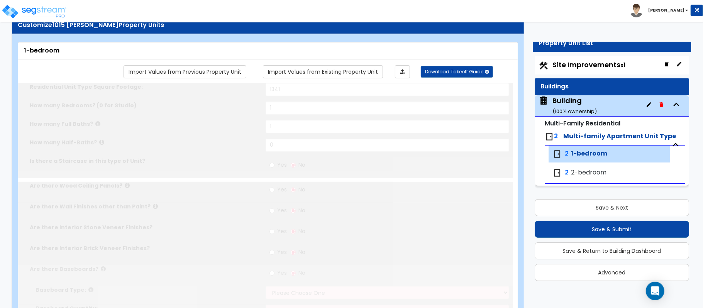
select select "2"
type input "1"
select select "2"
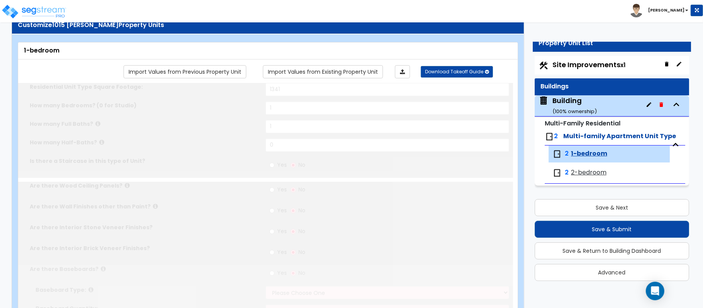
select select "2"
select select "1"
radio input "true"
type input "2"
radio input "true"
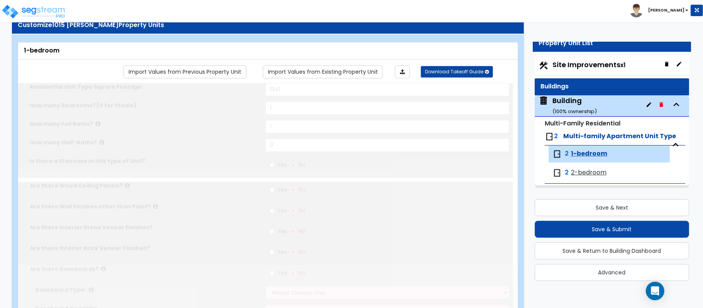
radio input "true"
type input "150"
select select "3"
select select "2"
type input "6"
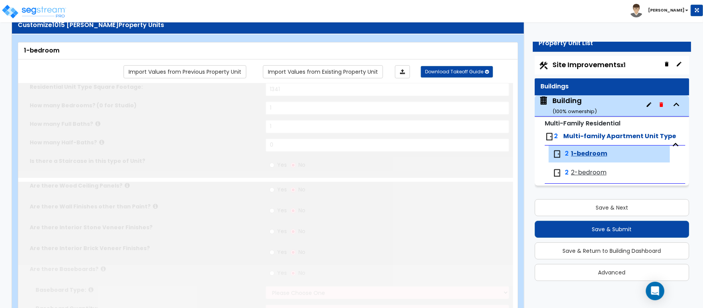
type input "14"
select select "2"
select select "1"
radio input "true"
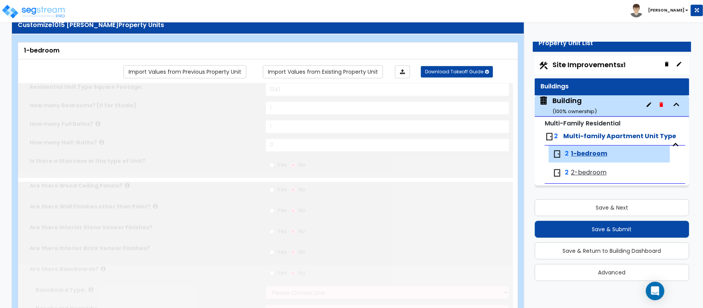
radio input "true"
select select "1"
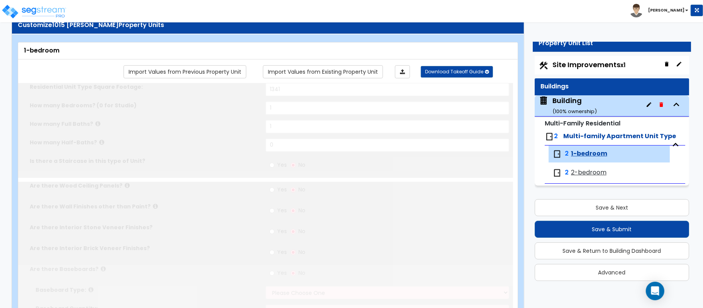
select select "5"
select select "1"
select select "2"
radio input "true"
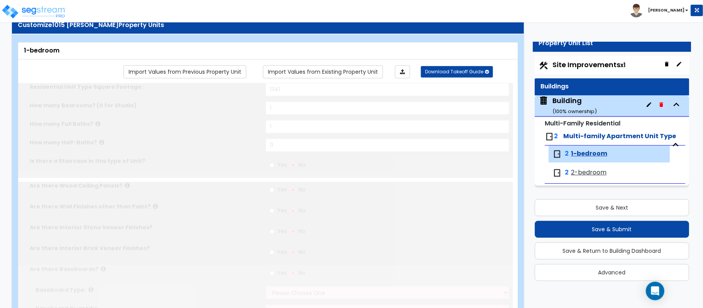
select select "2"
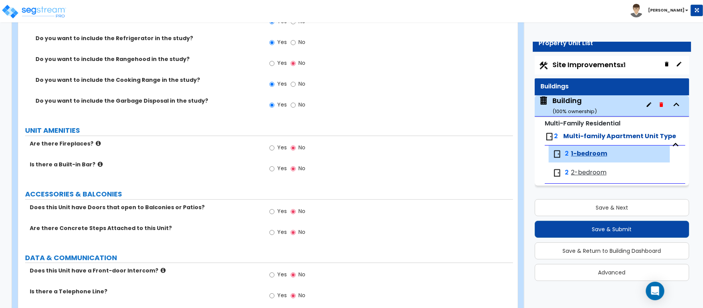
scroll to position [1383, 0]
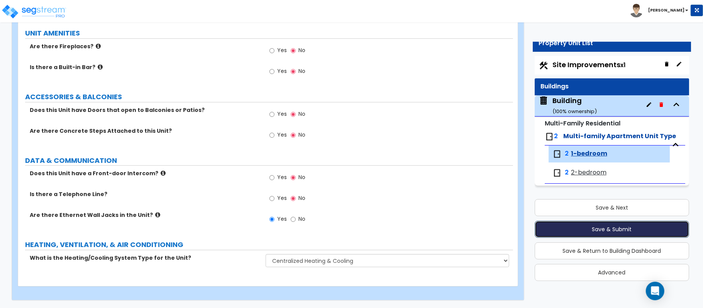
click at [607, 226] on button "Save & Submit" at bounding box center [611, 229] width 154 height 17
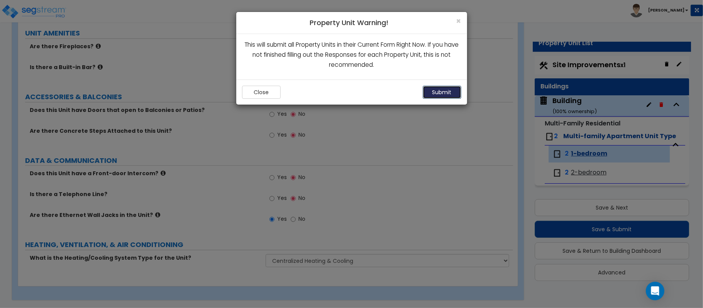
click at [448, 92] on button "Submit" at bounding box center [441, 92] width 39 height 13
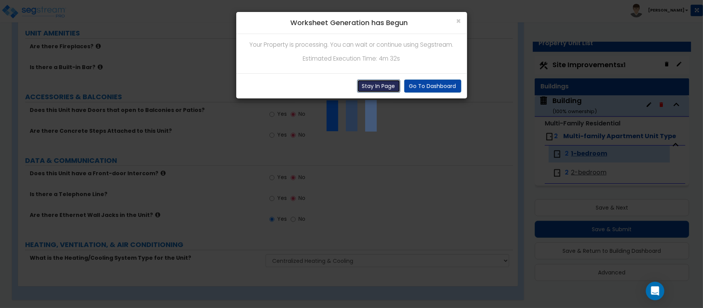
click at [380, 84] on button "Stay In Page" at bounding box center [378, 85] width 43 height 13
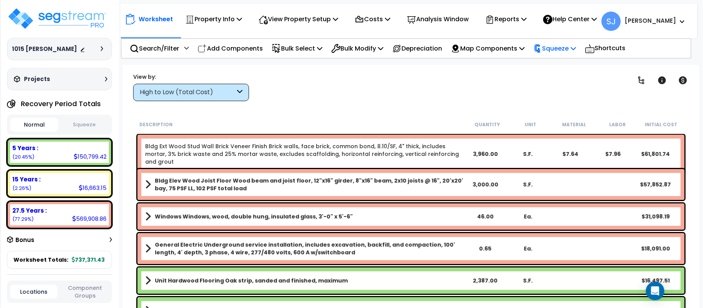
click at [565, 52] on p "Squeeze" at bounding box center [554, 48] width 42 height 10
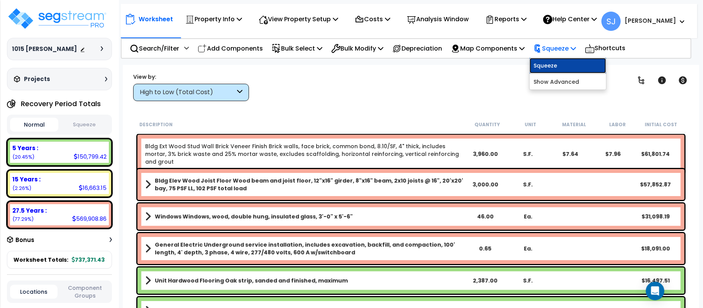
click at [565, 63] on link "Squeeze" at bounding box center [567, 65] width 76 height 15
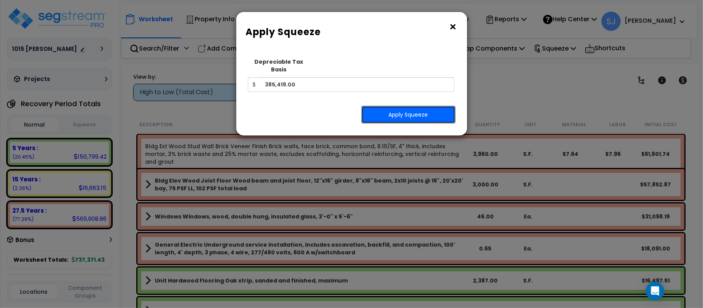
click at [414, 106] on button "Apply Squeeze" at bounding box center [408, 115] width 94 height 18
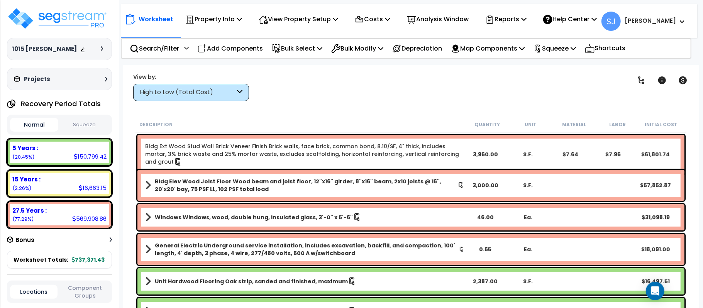
scroll to position [154, 0]
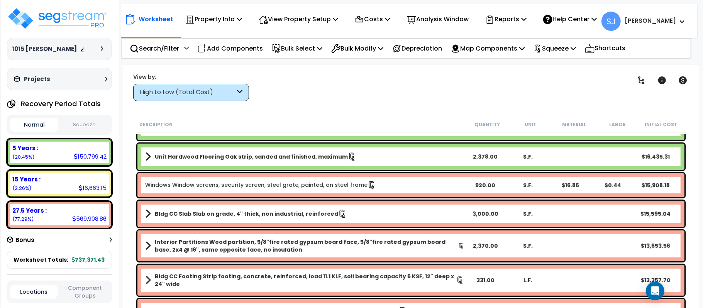
click at [82, 172] on div "15 Years : 16,663.15 (2.26%)" at bounding box center [59, 183] width 105 height 27
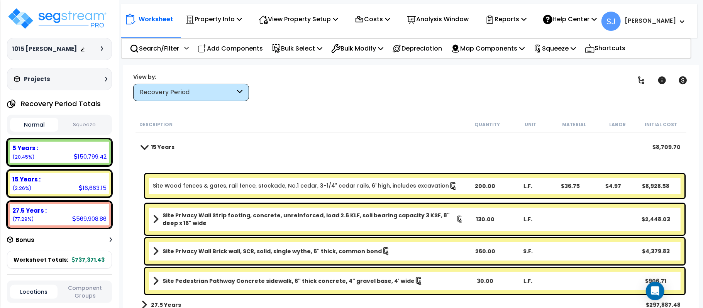
scroll to position [30, 0]
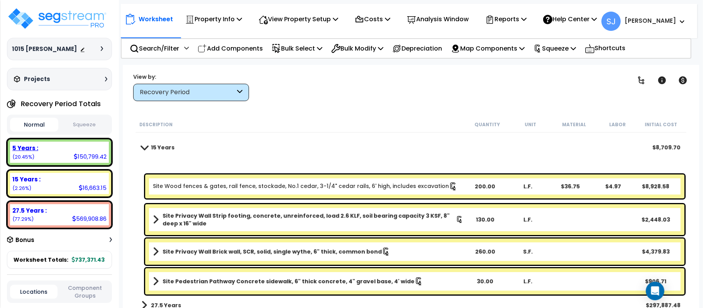
click at [59, 149] on div "5 Years :" at bounding box center [59, 148] width 94 height 8
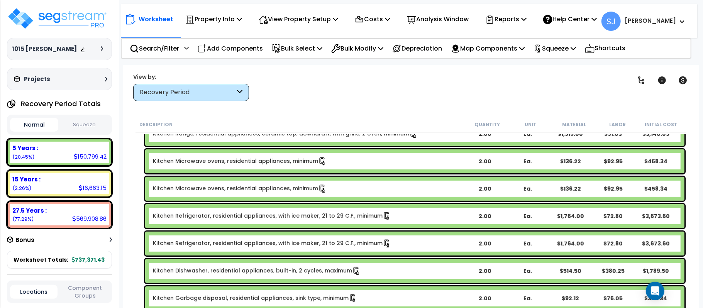
scroll to position [0, 0]
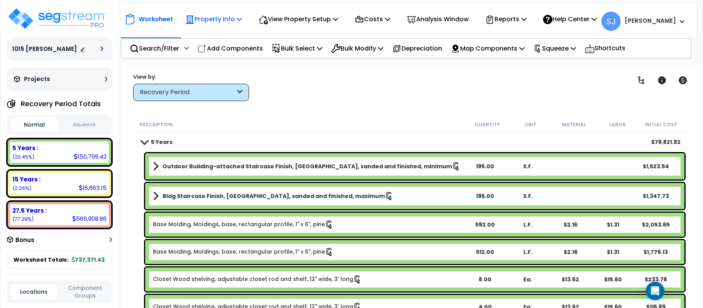
click at [221, 21] on p "Property Info" at bounding box center [213, 19] width 57 height 10
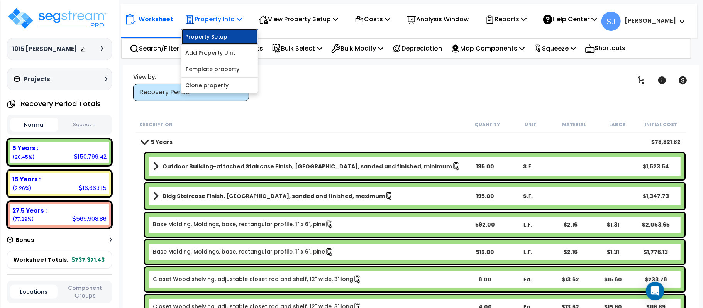
click at [207, 33] on link "Property Setup" at bounding box center [219, 36] width 76 height 15
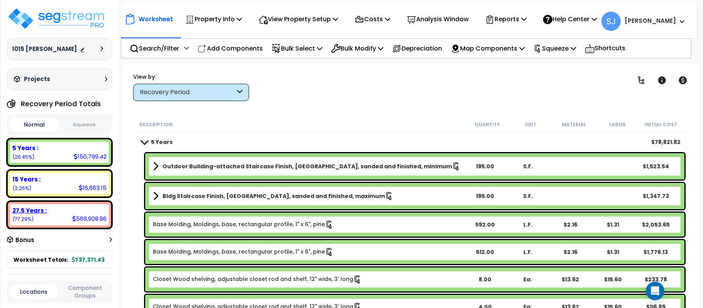
click at [62, 210] on div "27.5 Years :" at bounding box center [59, 210] width 94 height 8
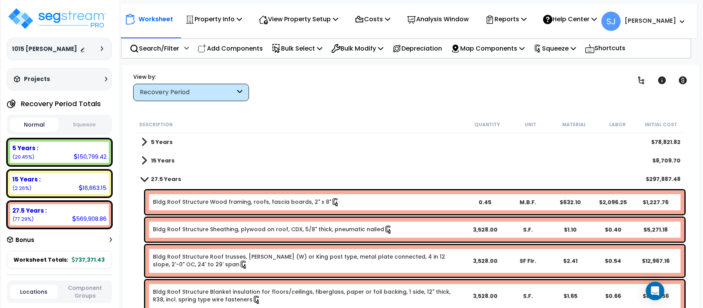
click at [144, 159] on span at bounding box center [144, 160] width 6 height 11
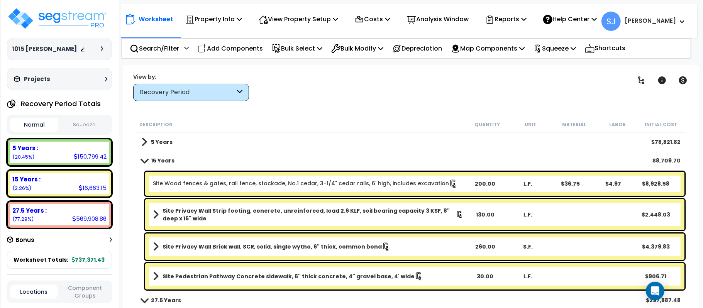
click at [145, 142] on span at bounding box center [144, 142] width 6 height 11
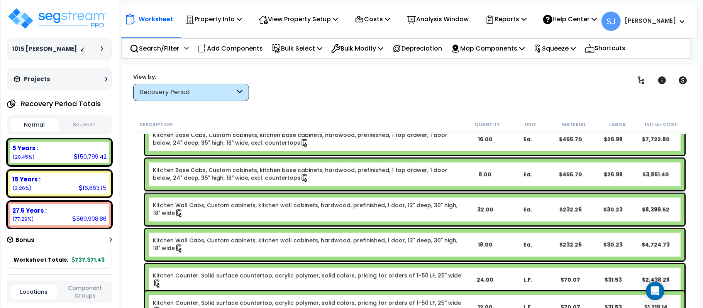
scroll to position [507, 0]
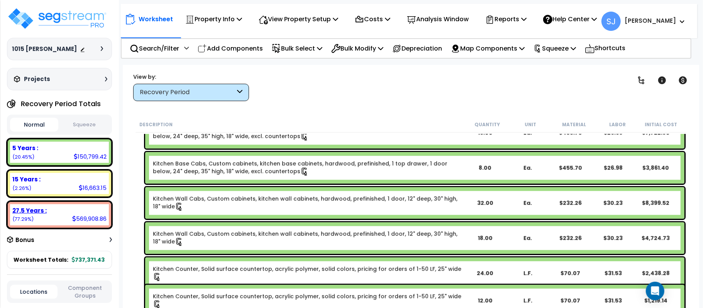
click at [62, 209] on div "27.5 Years :" at bounding box center [59, 210] width 94 height 8
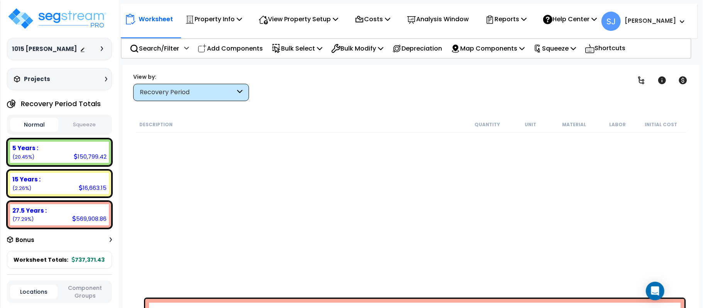
scroll to position [4262, 0]
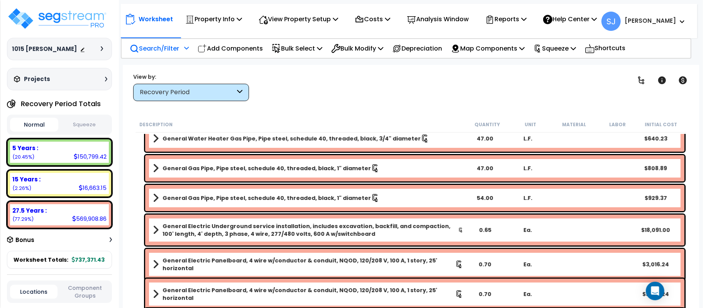
click at [150, 48] on p "Search/Filter" at bounding box center [154, 48] width 49 height 10
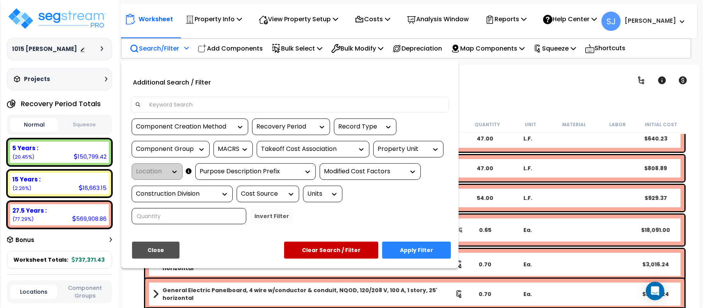
click at [178, 105] on input at bounding box center [295, 105] width 300 height 12
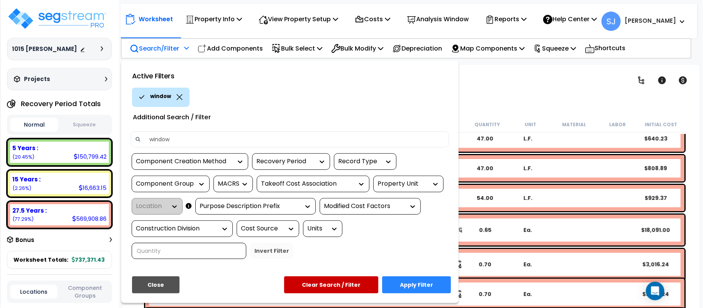
type input "window"
click at [177, 94] on icon at bounding box center [179, 97] width 6 height 6
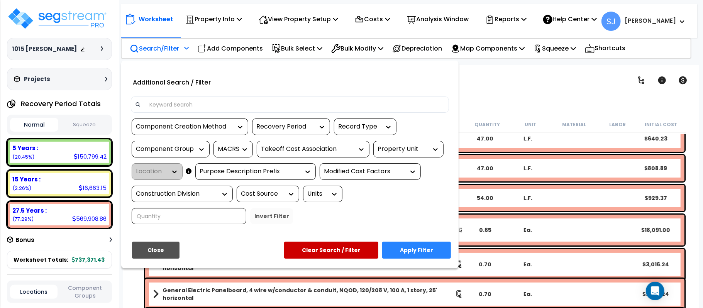
click at [507, 88] on div at bounding box center [351, 154] width 703 height 308
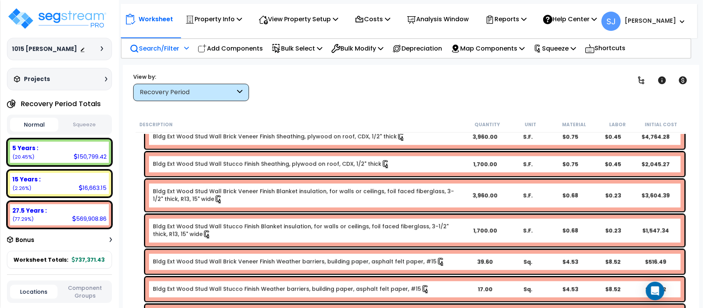
scroll to position [3105, 0]
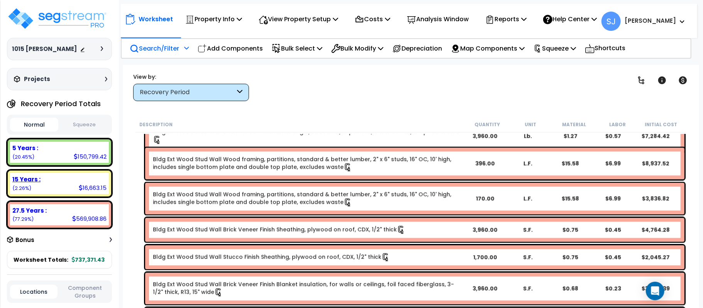
click at [73, 179] on div "15 Years :" at bounding box center [59, 179] width 94 height 8
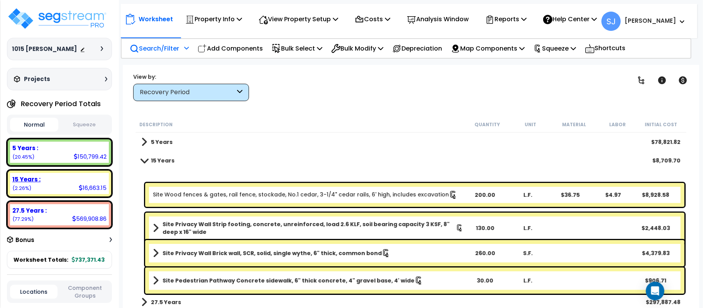
scroll to position [0, 0]
click at [89, 147] on div "5 Years :" at bounding box center [59, 148] width 94 height 8
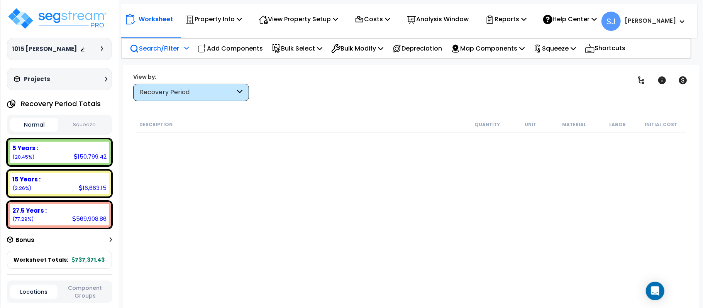
scroll to position [375, 0]
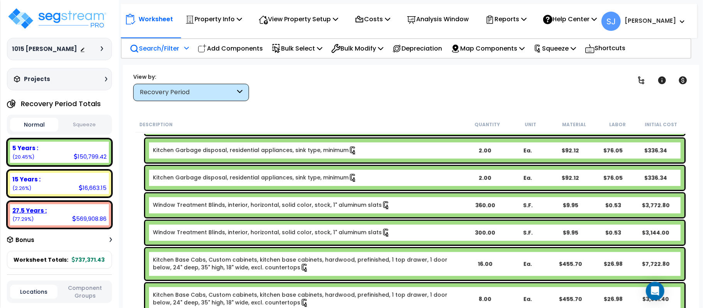
click at [66, 213] on div "27.5 Years :" at bounding box center [59, 210] width 94 height 8
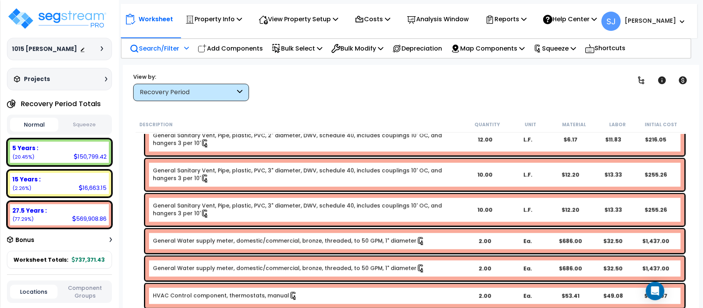
scroll to position [890, 0]
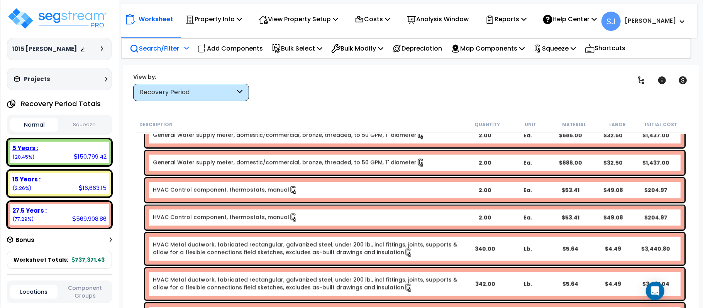
click at [60, 147] on div "5 Years :" at bounding box center [59, 148] width 94 height 8
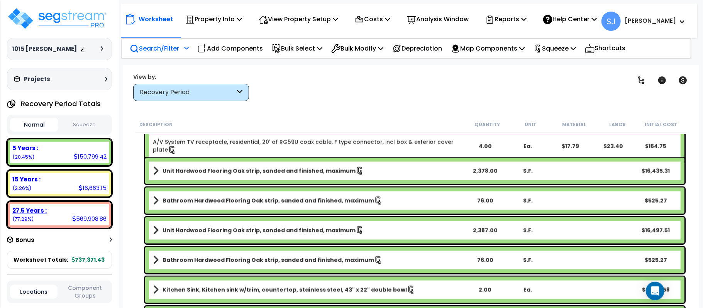
click at [75, 211] on div "27.5 Years :" at bounding box center [59, 210] width 94 height 8
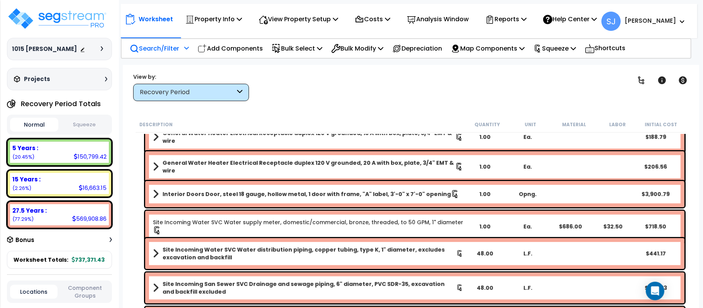
scroll to position [4513, 0]
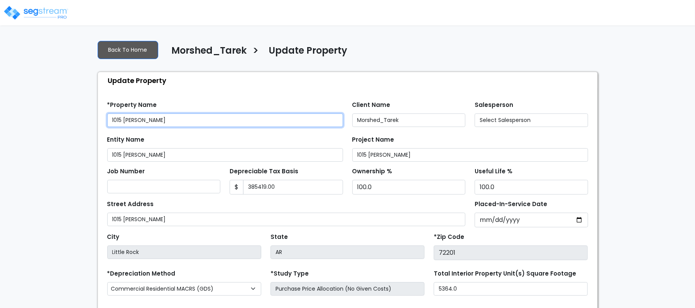
type input "385,419.00"
select select "2022"
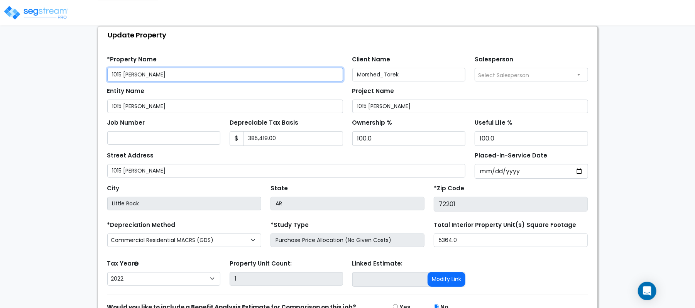
scroll to position [89, 0]
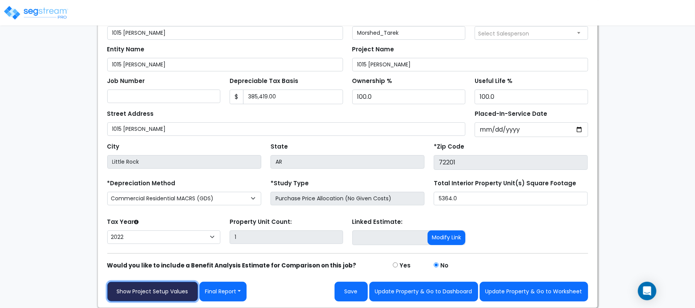
click at [177, 286] on link "Show Project Setup Values" at bounding box center [152, 292] width 91 height 20
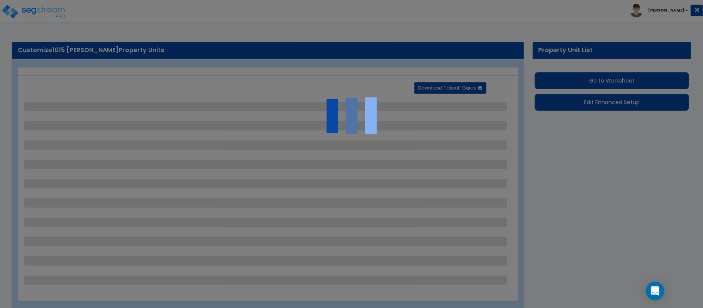
select select "2"
select select "1"
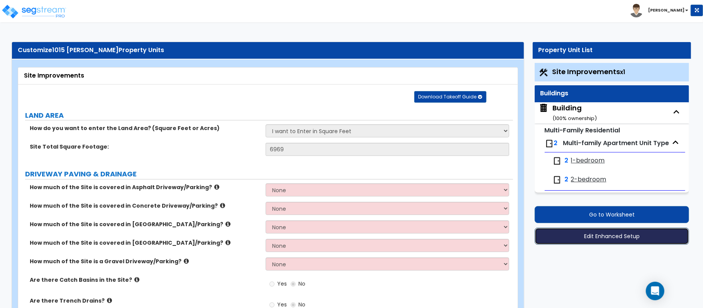
click at [630, 233] on button "Edit Enhanced Setup" at bounding box center [611, 236] width 154 height 17
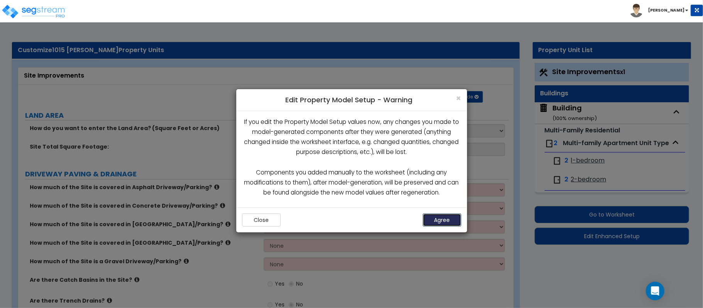
click at [442, 221] on button "Agree" at bounding box center [441, 219] width 39 height 13
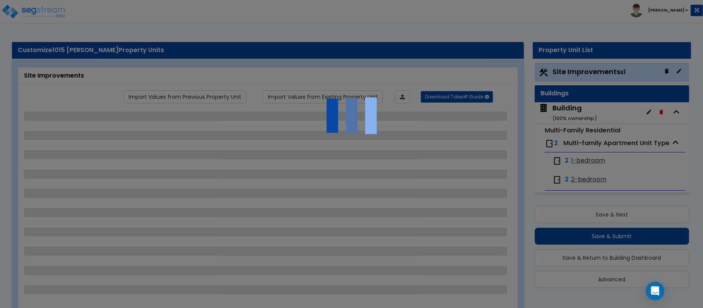
scroll to position [8, 0]
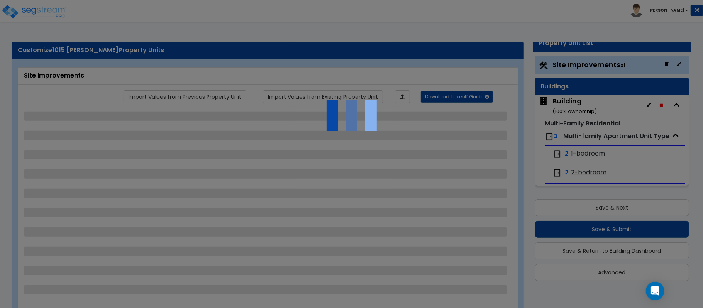
select select "2"
select select "1"
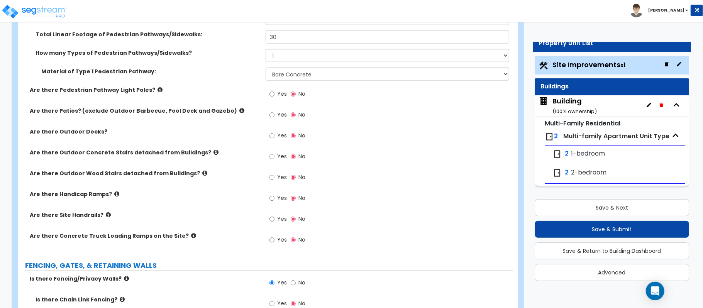
scroll to position [431, 0]
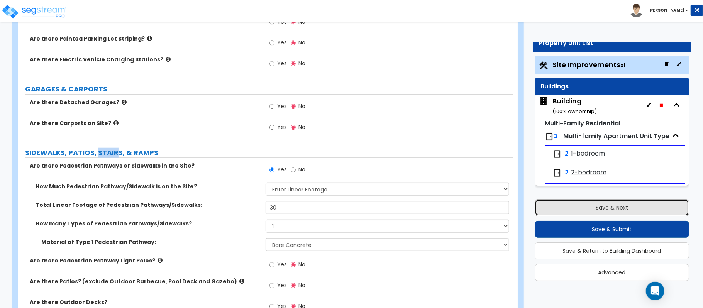
click at [616, 205] on button "Save & Next" at bounding box center [611, 207] width 154 height 17
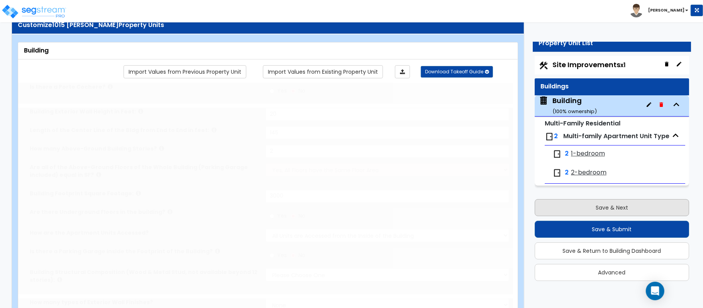
type input "20"
type input "145"
type input "2"
type input "3000"
select select "7"
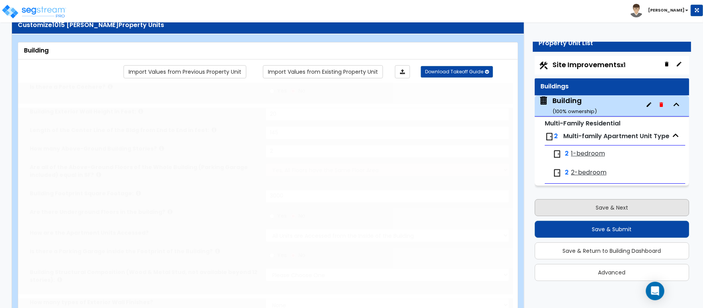
select select "2"
type input "70"
select select "7"
select select "1"
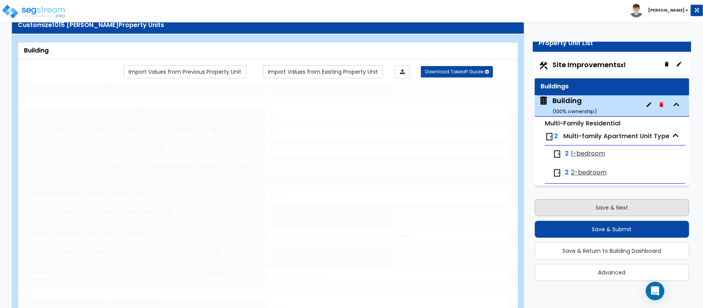
select select "2"
select select "1"
radio input "true"
type input "4"
radio input "true"
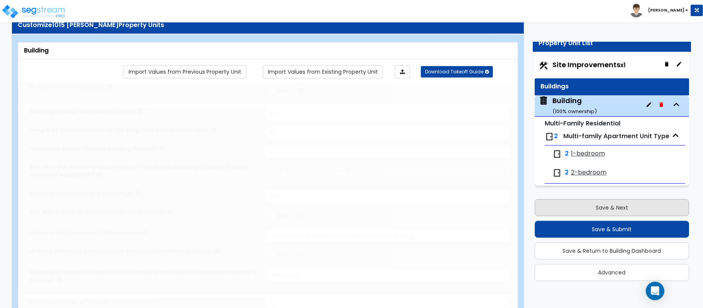
type input "5"
radio input "true"
type input "2"
select select "1"
type input "46"
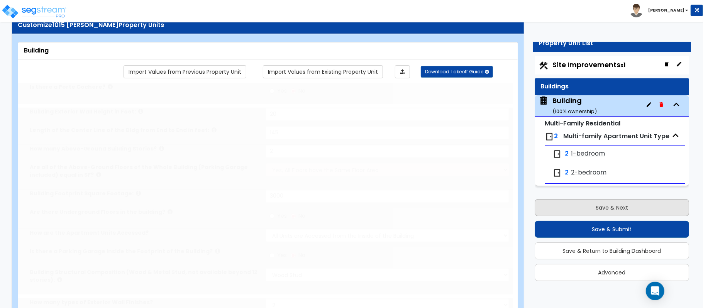
select select "3"
select select "1"
select select "3"
radio input "true"
type input "1"
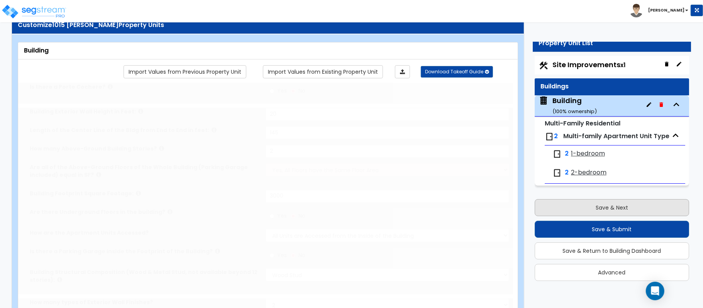
type input "46"
select select "1"
type input "1"
select select "2"
radio input "true"
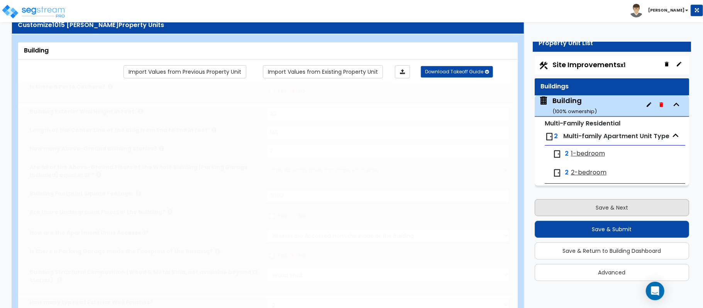
type input "1"
select select "7"
radio input "true"
select select "1"
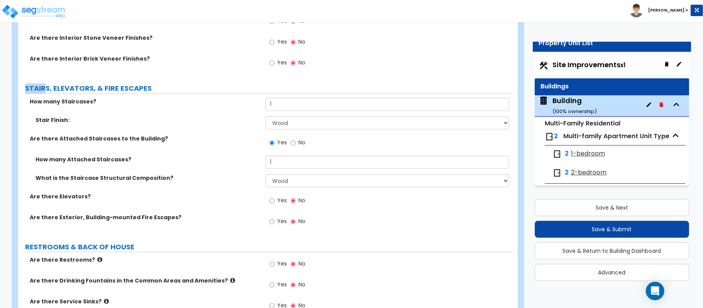
scroll to position [1359, 0]
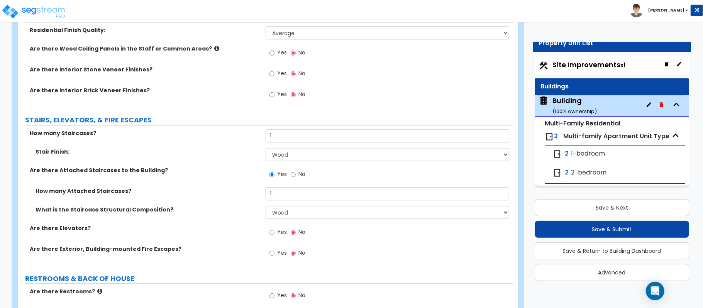
click at [221, 96] on div "Are there Interior Brick Veneer Finishes? Yes No" at bounding box center [265, 96] width 495 height 21
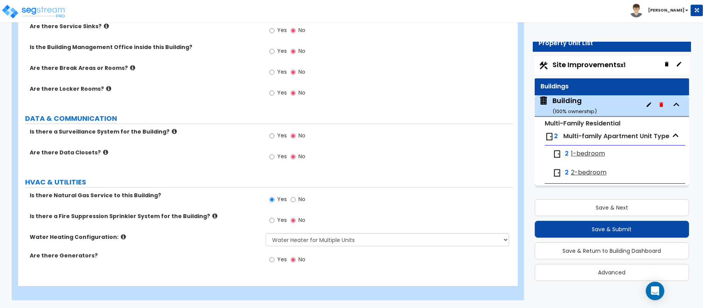
scroll to position [1667, 0]
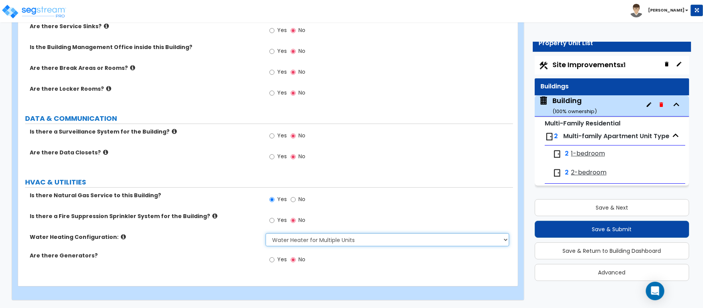
click at [392, 234] on select "None Water Heater for Multiple Units Water Heater for Individual Units" at bounding box center [386, 239] width 243 height 13
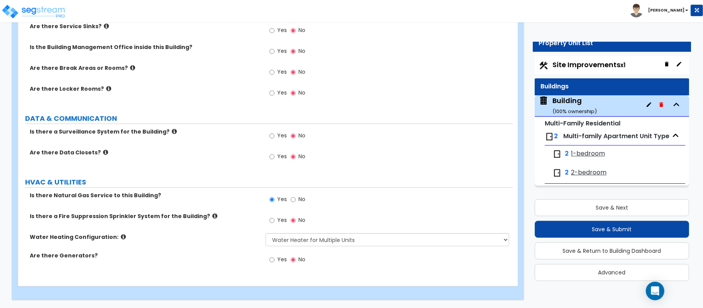
click at [469, 195] on div "Yes No" at bounding box center [388, 201] width 247 height 21
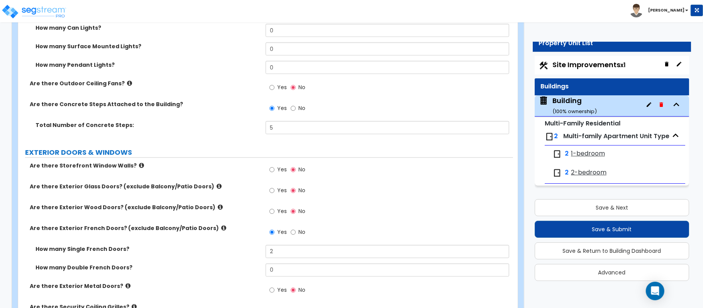
scroll to position [979, 0]
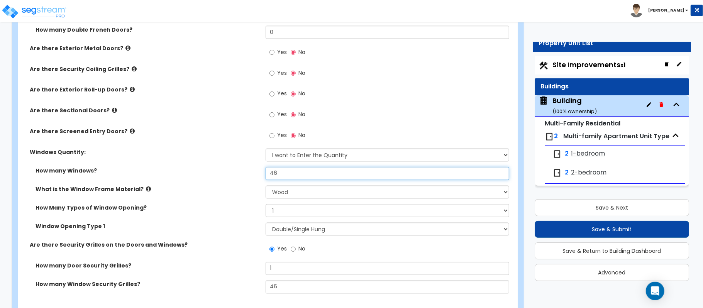
drag, startPoint x: 291, startPoint y: 178, endPoint x: 198, endPoint y: 172, distance: 93.2
click at [198, 172] on div "How many Windows? 46" at bounding box center [265, 176] width 495 height 19
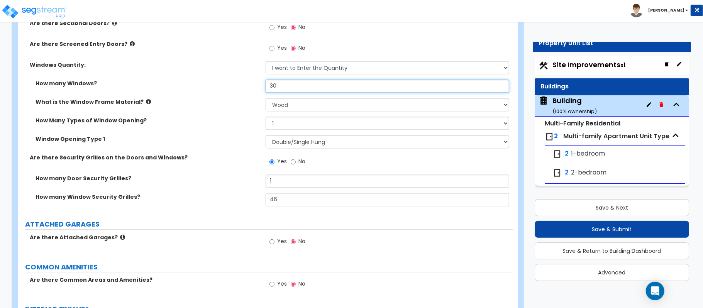
scroll to position [1082, 0]
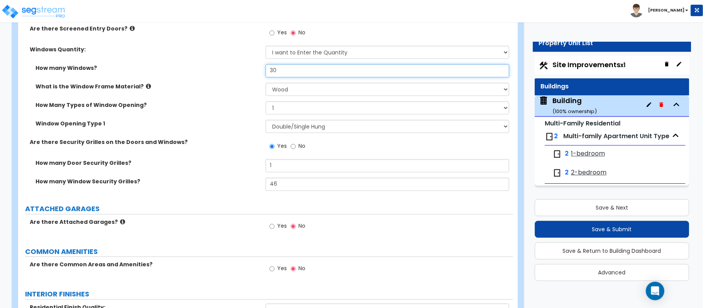
type input "30"
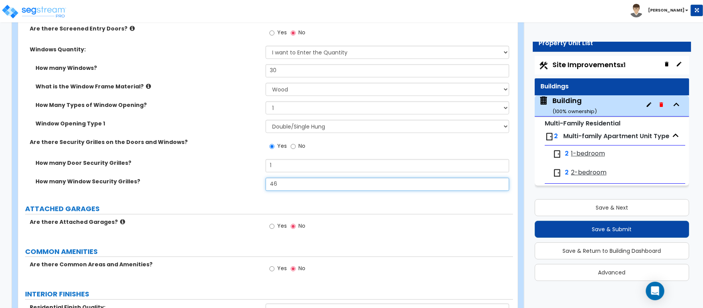
drag, startPoint x: 289, startPoint y: 190, endPoint x: 235, endPoint y: 182, distance: 54.6
click at [235, 182] on div "How many Window Security Grilles? 46" at bounding box center [265, 186] width 495 height 19
type input "30"
click at [235, 182] on label "How many Window Security Grilles?" at bounding box center [147, 181] width 224 height 8
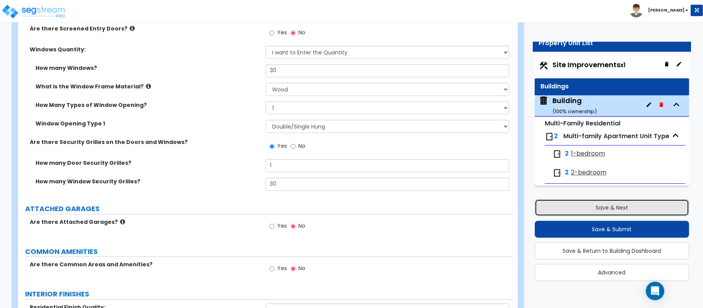
click at [630, 206] on button "Save & Next" at bounding box center [611, 207] width 154 height 17
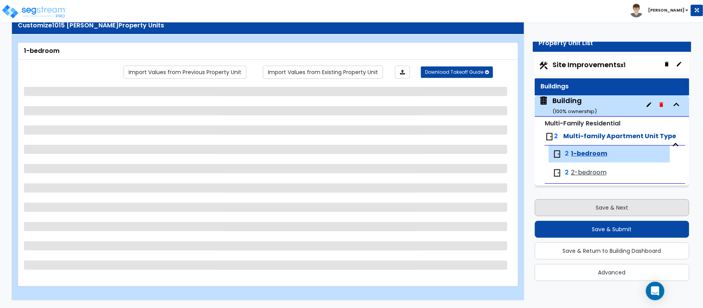
scroll to position [25, 0]
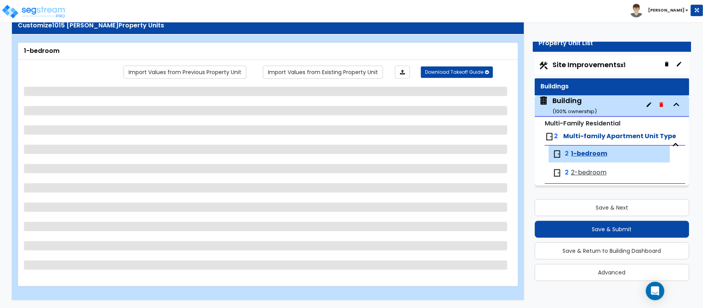
select select "2"
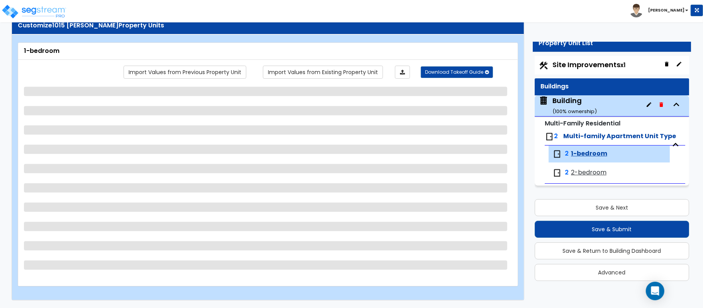
select select "2"
select select "1"
select select "3"
select select "2"
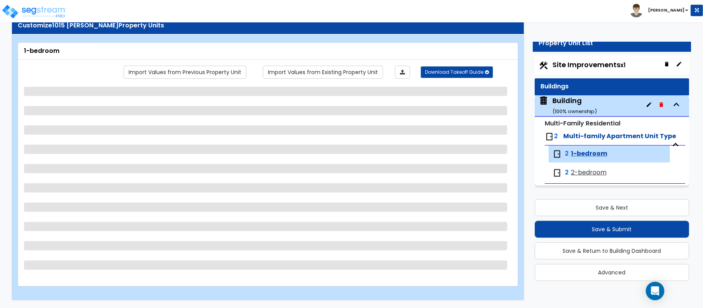
select select "2"
select select "1"
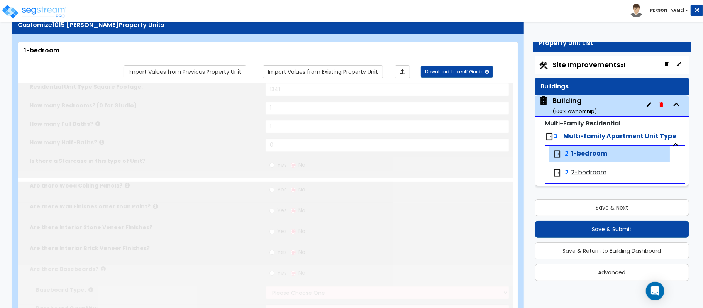
radio input "true"
select select "1"
select select "5"
select select "1"
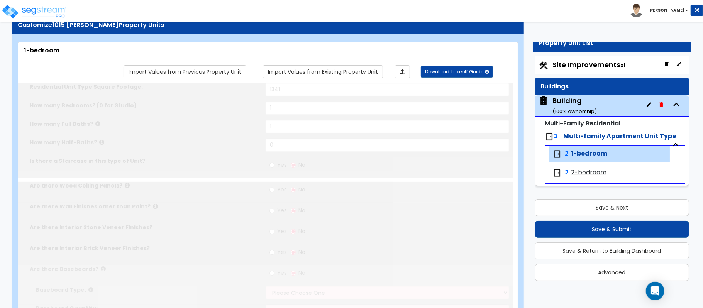
select select "2"
radio input "true"
select select "2"
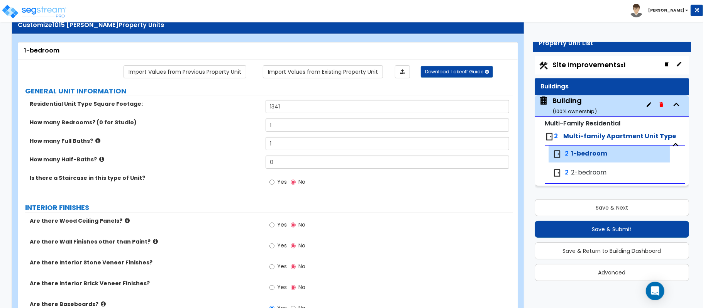
scroll to position [624, 0]
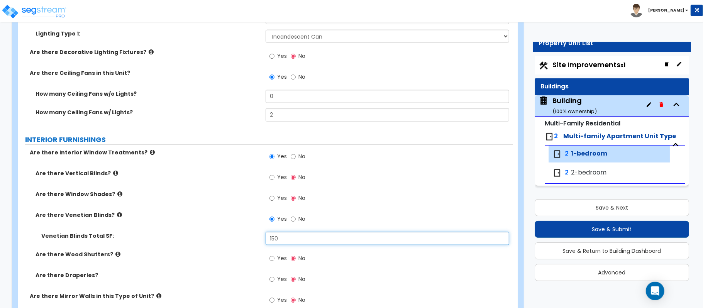
drag, startPoint x: 305, startPoint y: 243, endPoint x: 247, endPoint y: 249, distance: 57.8
click at [247, 249] on div "Venetian Blinds Total SF: 150" at bounding box center [265, 241] width 495 height 19
type input "225"
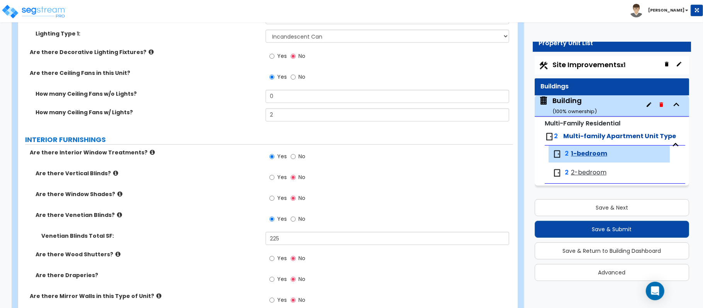
click at [232, 238] on label "Venetian Blinds Total SF:" at bounding box center [150, 236] width 218 height 8
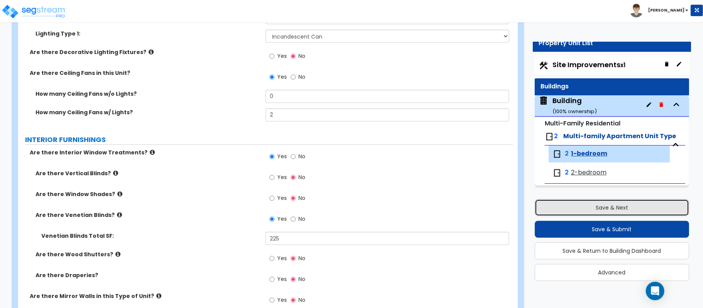
click at [639, 204] on button "Save & Next" at bounding box center [611, 207] width 154 height 17
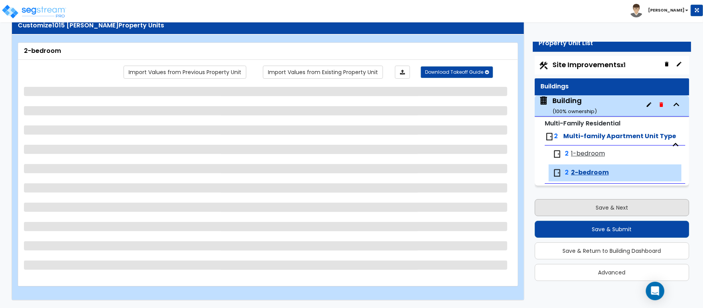
scroll to position [25, 0]
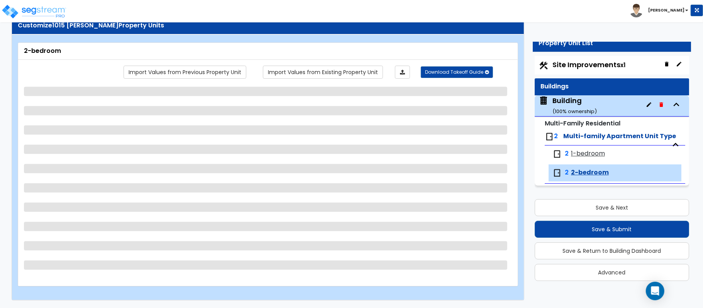
select select "1"
select select "2"
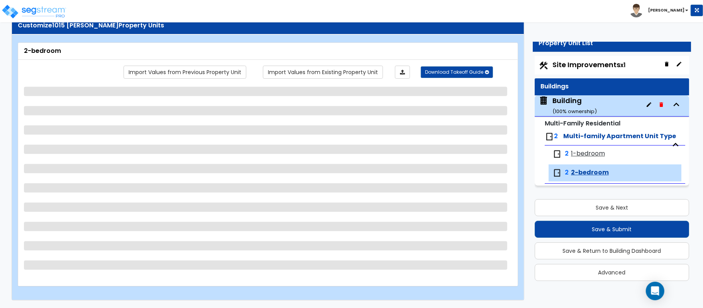
select select "2"
select select "1"
select select "5"
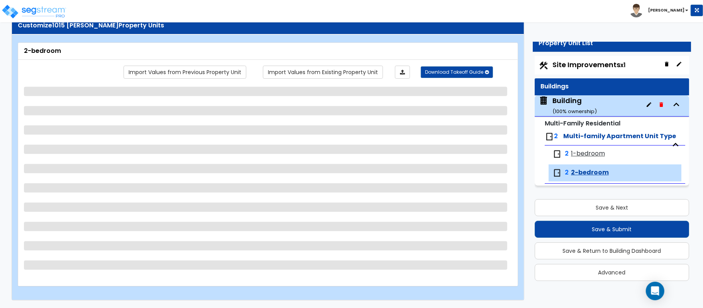
select select "3"
select select "2"
select select "1"
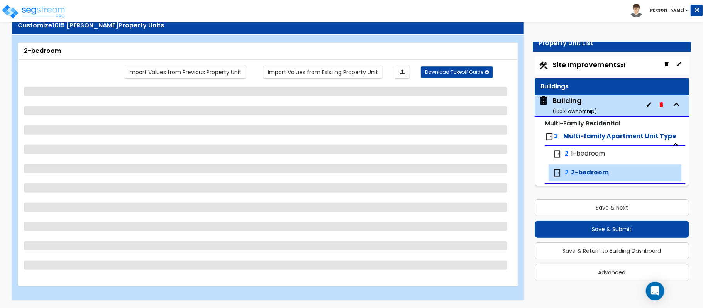
select select "2"
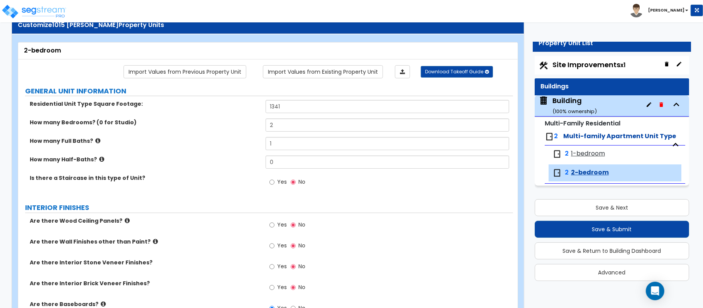
scroll to position [624, 0]
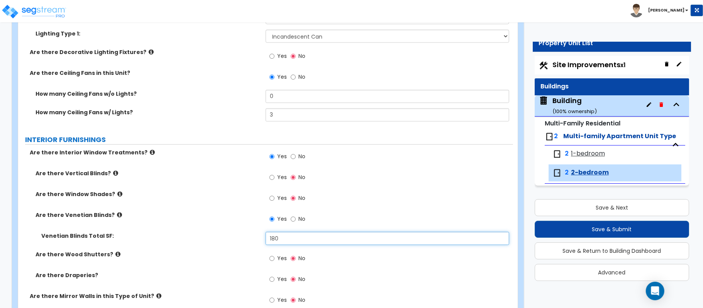
drag, startPoint x: 300, startPoint y: 241, endPoint x: 206, endPoint y: 227, distance: 94.8
click at [206, 227] on div "Are there Vertical Blinds? Yes No Are there Window Shades? Yes No Are there Ven…" at bounding box center [265, 230] width 483 height 123
drag, startPoint x: 298, startPoint y: 238, endPoint x: 231, endPoint y: 241, distance: 66.4
click at [231, 241] on div "Venetian Blinds Total SF: 225" at bounding box center [265, 241] width 495 height 19
type input "300"
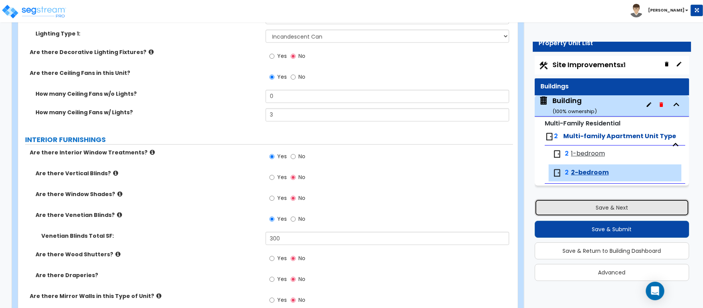
click at [578, 206] on button "Save & Next" at bounding box center [611, 207] width 154 height 17
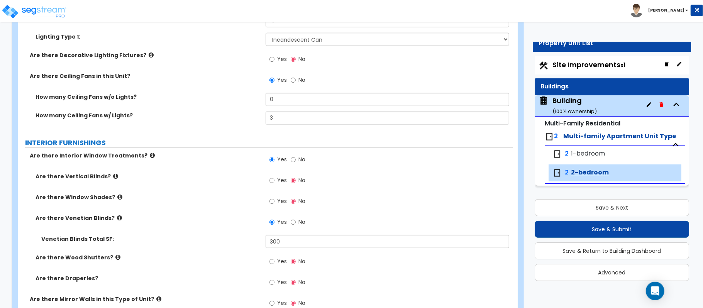
select select "2"
select select "1"
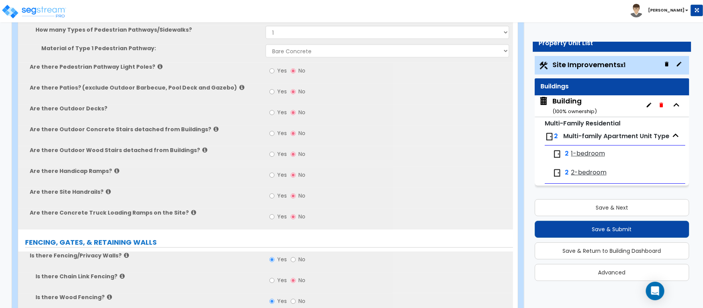
click at [593, 155] on span "1-bedroom" at bounding box center [588, 153] width 34 height 9
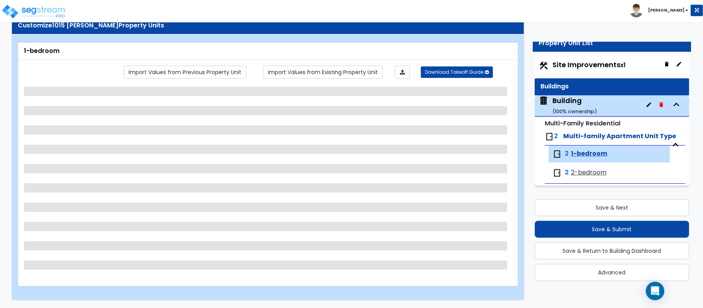
scroll to position [25, 0]
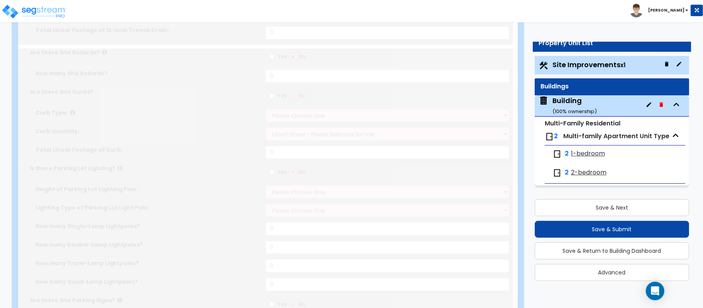
select select "2"
type input "6969"
radio input "true"
select select "2"
type input "30"
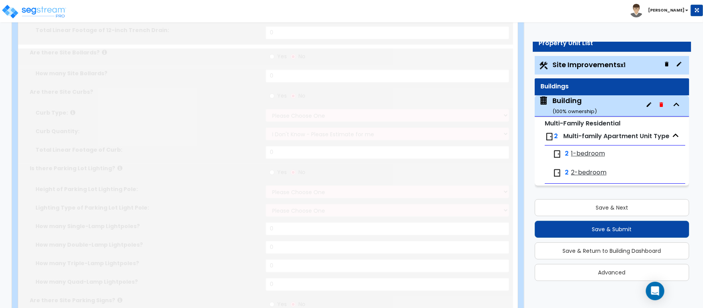
select select "1"
radio input "true"
type input "200"
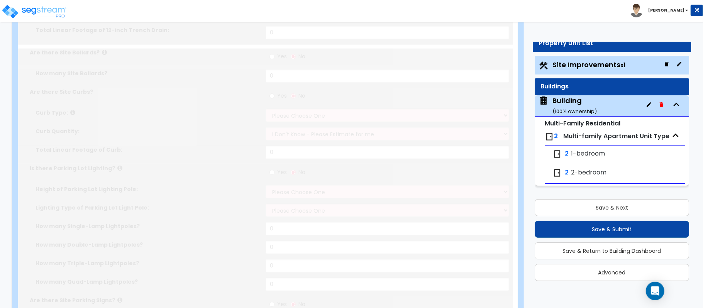
radio input "true"
type input "2"
type input "130"
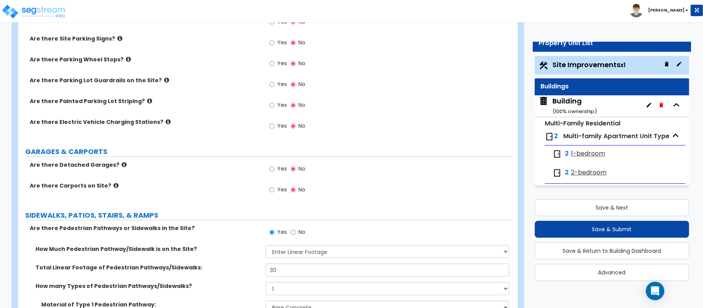
scroll to position [367, 0]
click at [590, 150] on span "1-bedroom" at bounding box center [588, 153] width 34 height 9
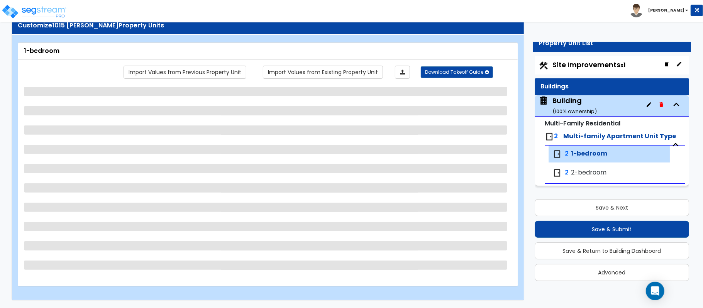
select select "1"
select select "2"
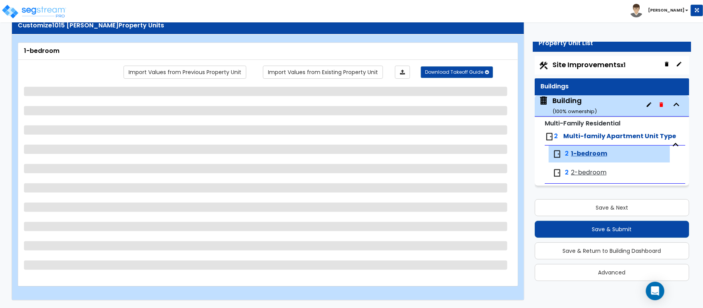
select select "2"
select select "1"
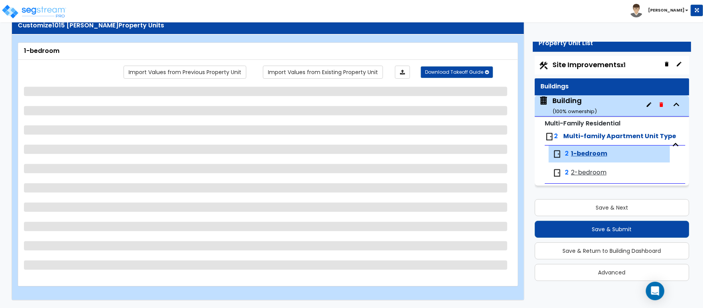
select select "5"
select select "3"
select select "2"
select select "1"
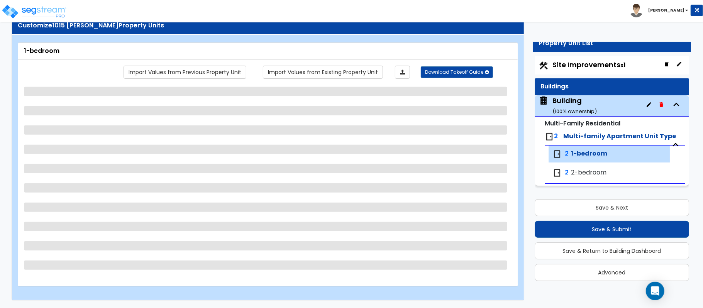
select select "1"
select select "2"
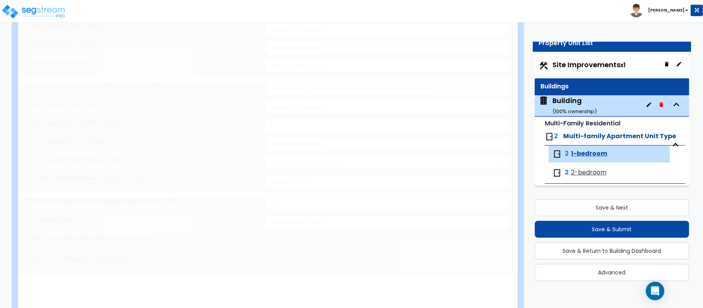
type input "2"
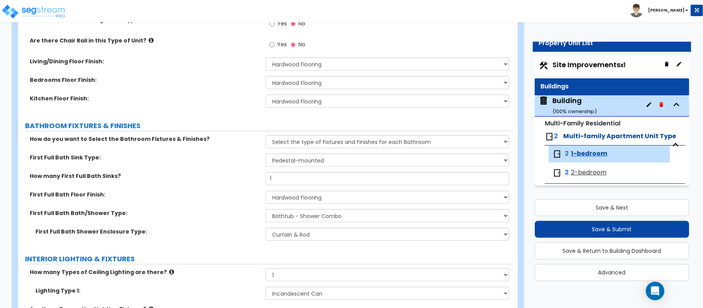
scroll to position [624, 0]
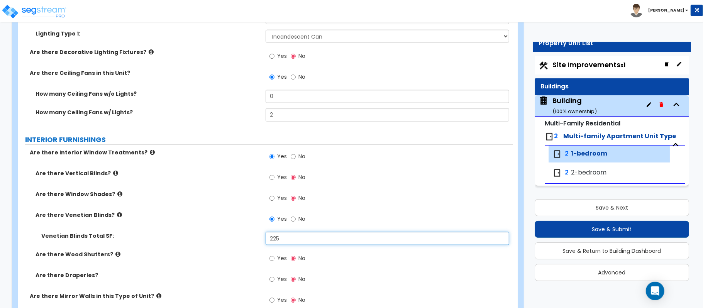
drag, startPoint x: 311, startPoint y: 236, endPoint x: 195, endPoint y: 252, distance: 116.8
click at [197, 252] on div "Are there Vertical Blinds? Yes No Are there Window Shades? Yes No Are there Ven…" at bounding box center [265, 230] width 483 height 123
type input "150"
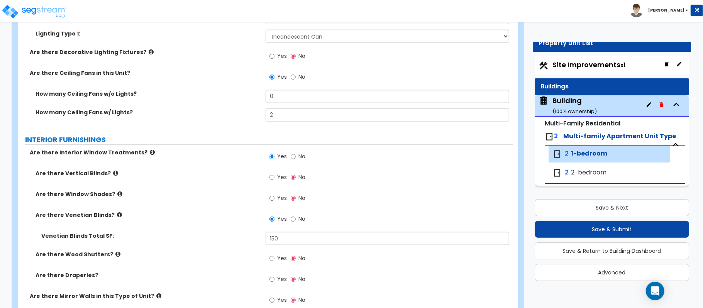
click at [195, 252] on label "Are there Wood Shutters?" at bounding box center [147, 254] width 224 height 8
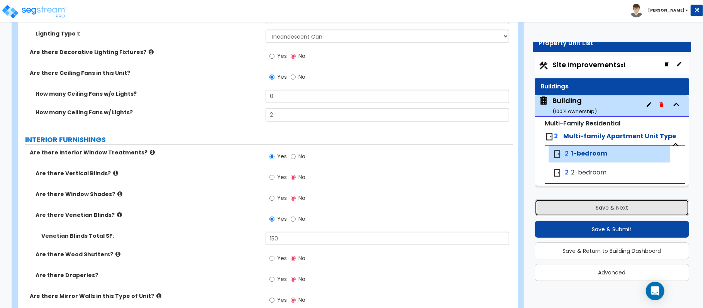
click at [594, 204] on button "Save & Next" at bounding box center [611, 207] width 154 height 17
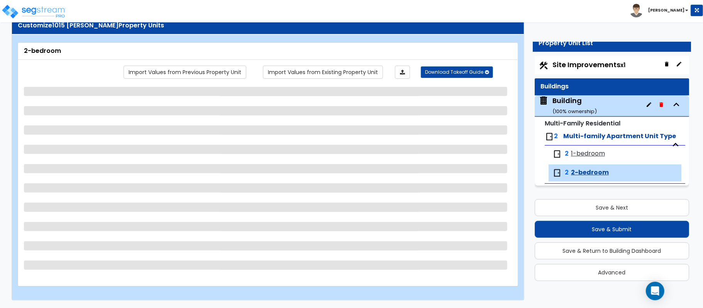
select select "1"
select select "2"
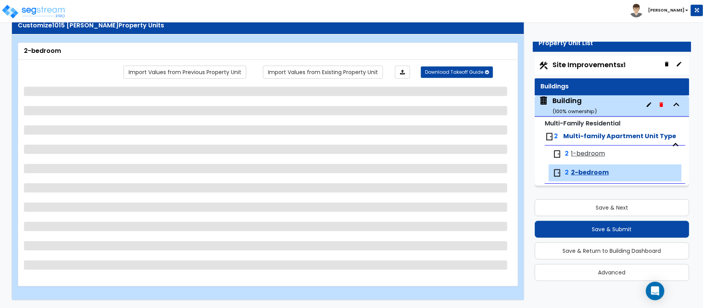
select select "2"
select select "1"
select select "5"
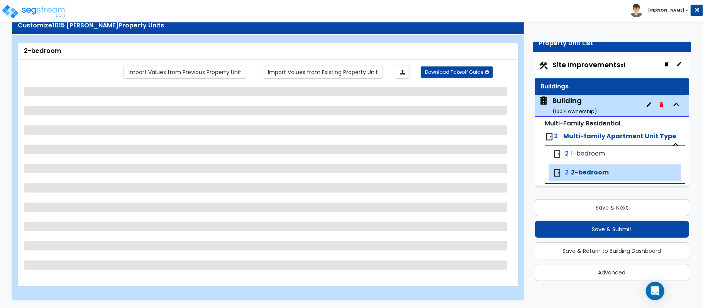
select select "3"
select select "2"
select select "1"
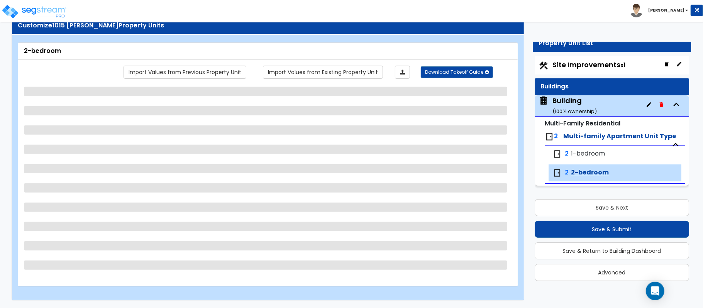
select select "2"
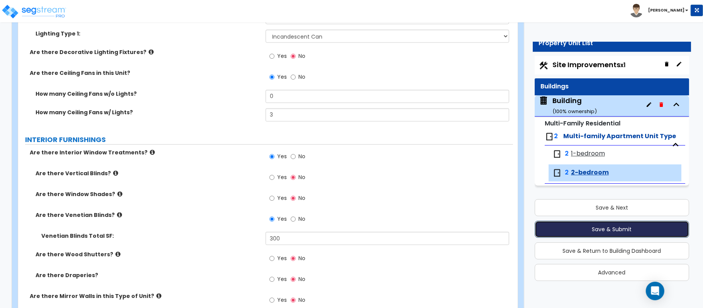
click at [649, 228] on button "Save & Submit" at bounding box center [611, 229] width 154 height 17
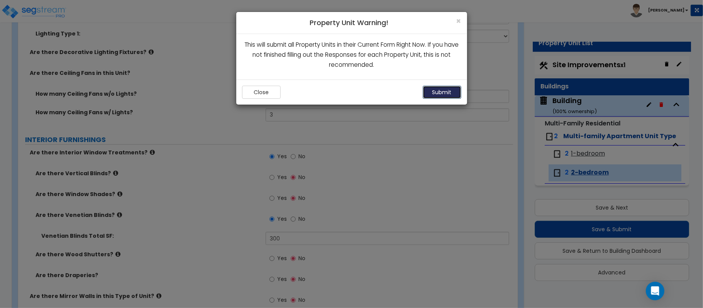
click at [456, 95] on button "Submit" at bounding box center [441, 92] width 39 height 13
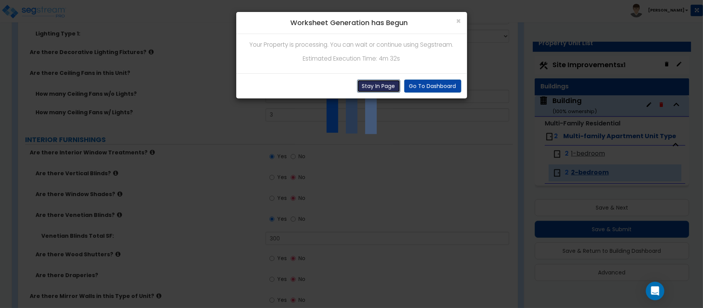
click at [383, 84] on button "Stay In Page" at bounding box center [378, 85] width 43 height 13
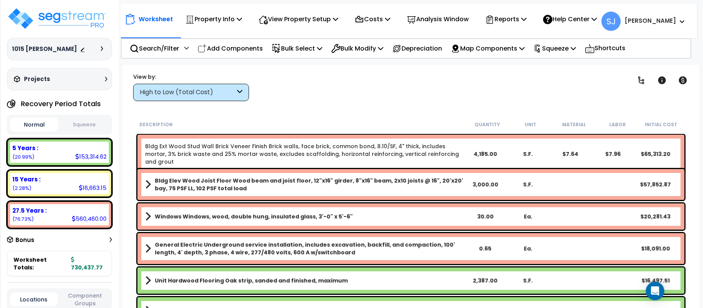
click at [239, 93] on icon at bounding box center [239, 92] width 5 height 9
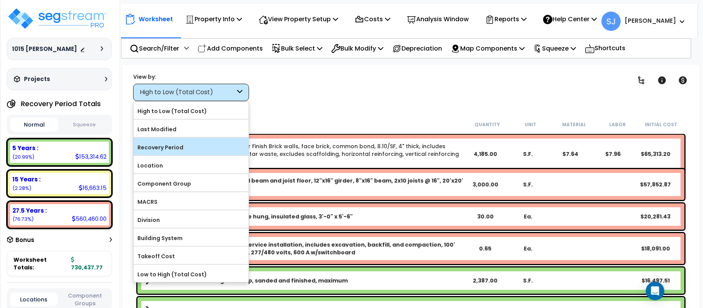
click at [186, 152] on label "Recovery Period" at bounding box center [190, 148] width 115 height 12
click at [0, 0] on input "Recovery Period" at bounding box center [0, 0] width 0 height 0
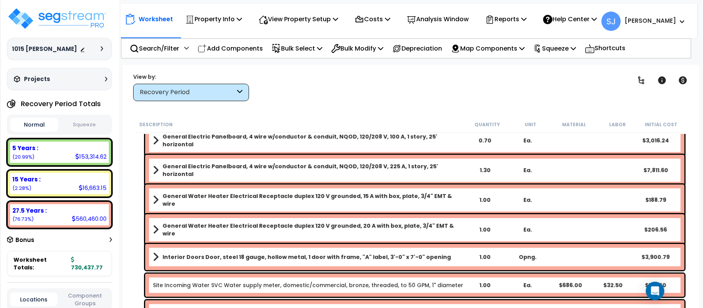
scroll to position [4442, 0]
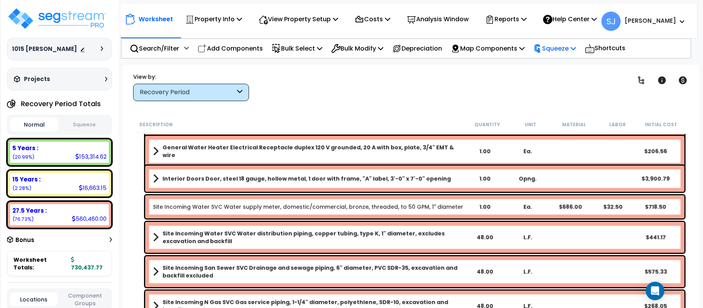
click at [571, 51] on p "Squeeze" at bounding box center [554, 48] width 42 height 10
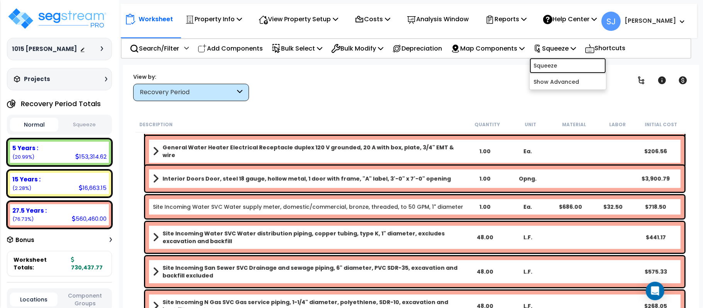
click at [566, 61] on link "Squeeze" at bounding box center [567, 65] width 76 height 15
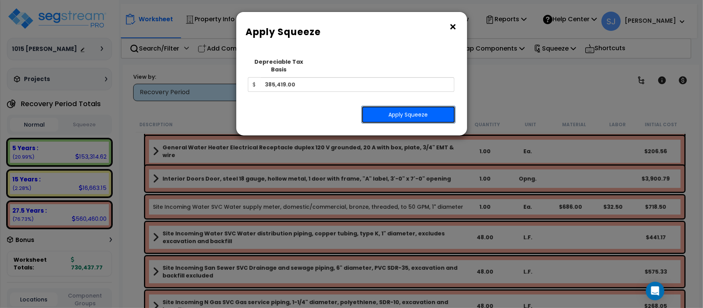
click at [385, 106] on button "Apply Squeeze" at bounding box center [408, 115] width 94 height 18
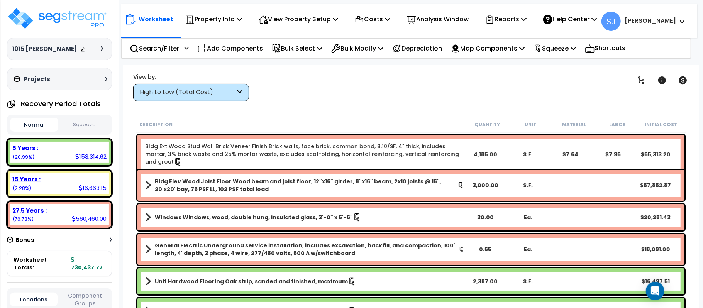
scroll to position [34, 0]
click at [91, 125] on button "Squeeze" at bounding box center [84, 125] width 48 height 14
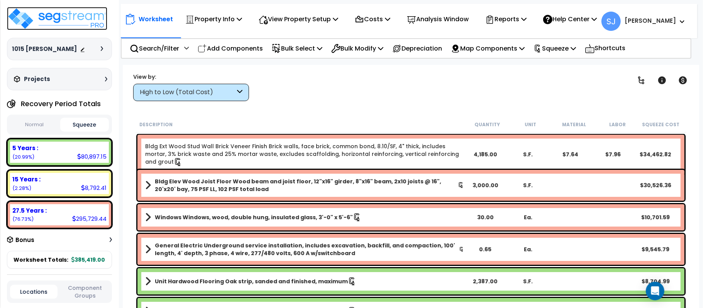
click at [65, 21] on img at bounding box center [57, 18] width 100 height 23
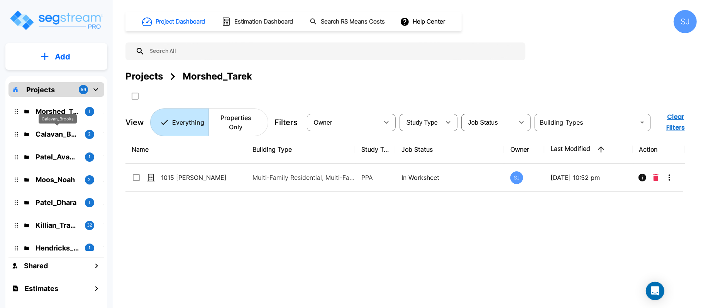
click at [64, 135] on p "Calavan_Brooks" at bounding box center [56, 134] width 43 height 10
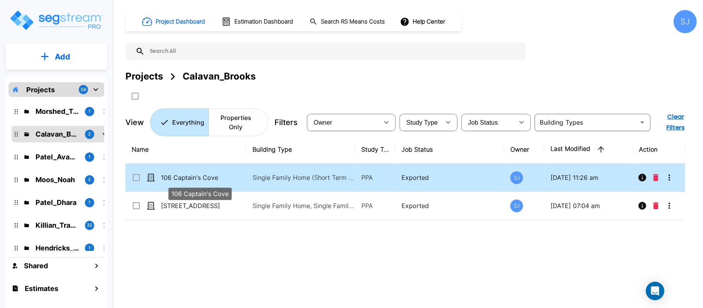
click at [221, 181] on p "106 Captain's Cove" at bounding box center [199, 177] width 77 height 9
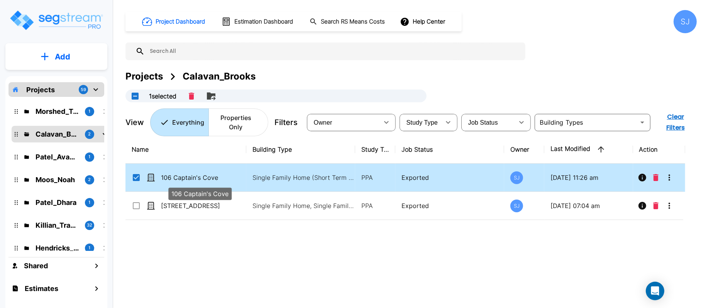
click at [206, 179] on p "106 Captain's Cove" at bounding box center [199, 177] width 77 height 9
click at [212, 187] on div "Name Building Type Study Type Job Status Owner Last Modified Action 106 Captain…" at bounding box center [404, 230] width 559 height 191
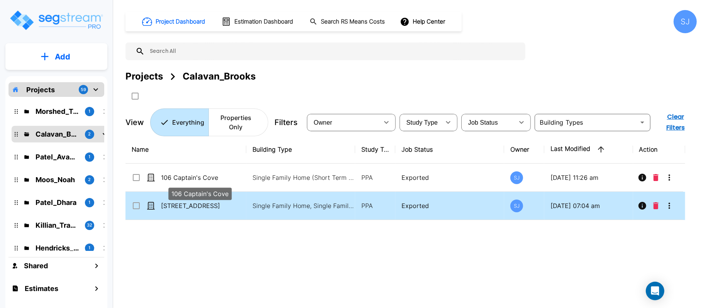
checkbox input "false"
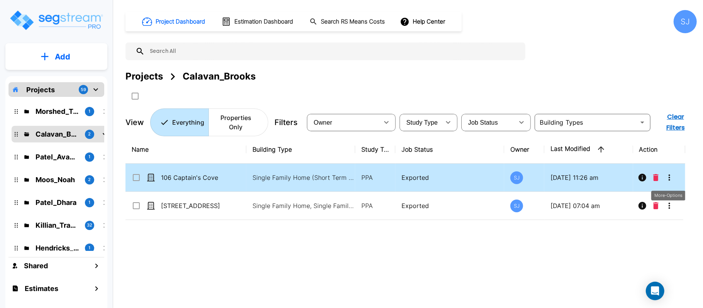
click at [667, 179] on icon "More-Options" at bounding box center [668, 177] width 9 height 9
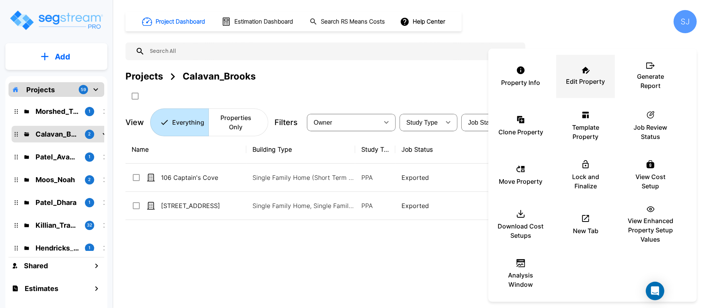
click at [579, 81] on p "Edit Property" at bounding box center [585, 81] width 39 height 9
click at [224, 277] on div at bounding box center [351, 154] width 703 height 308
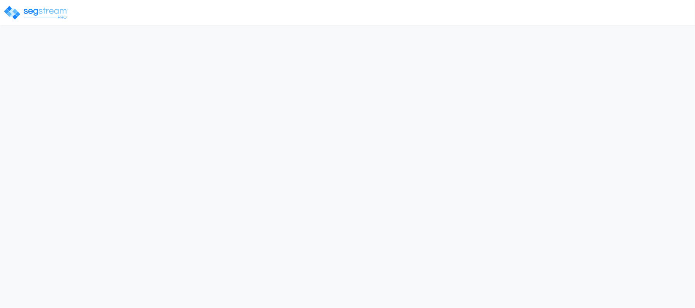
select select "2024"
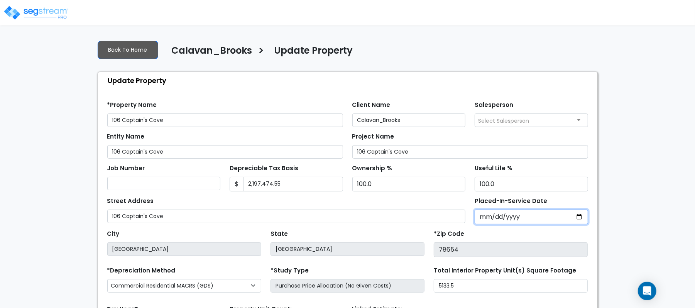
click at [491, 216] on input "2024-12-01" at bounding box center [531, 216] width 113 height 15
click at [522, 218] on input "2024-12-01" at bounding box center [531, 216] width 113 height 15
click at [510, 216] on input "2024-12-01" at bounding box center [531, 216] width 113 height 15
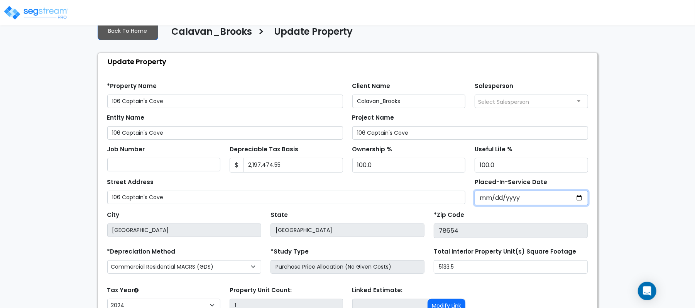
scroll to position [51, 0]
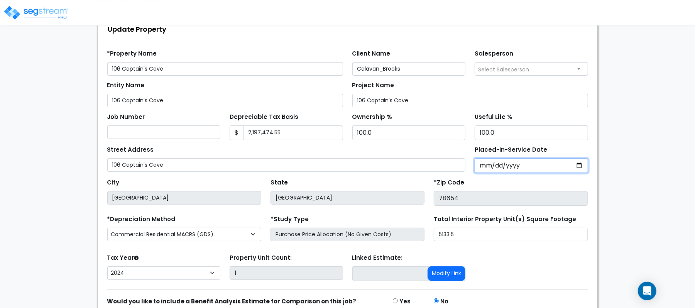
click at [483, 169] on input "2024-12-01" at bounding box center [531, 165] width 113 height 15
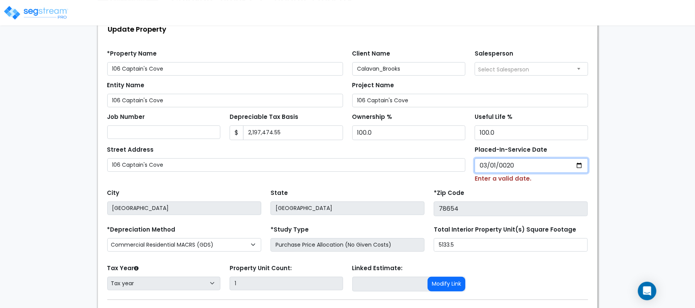
type input "0202-03-01"
select select "202"
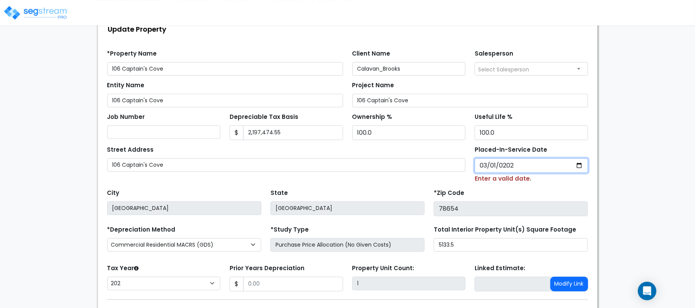
type input "2025-03-01"
select select "2025"
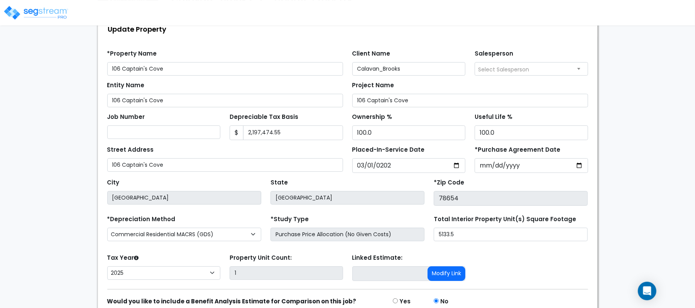
click at [629, 182] on div "We are Building your Property. So please grab a coffee and let us do the heavy …" at bounding box center [347, 163] width 695 height 361
click at [488, 169] on input "*Purchase Agreement Date" at bounding box center [531, 165] width 113 height 15
type input "2025-03-01"
click at [664, 187] on div "We are Building your Property. So please grab a coffee and let us do the heavy …" at bounding box center [347, 163] width 695 height 361
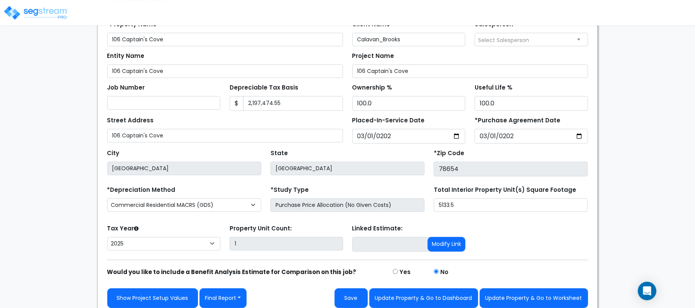
scroll to position [89, 0]
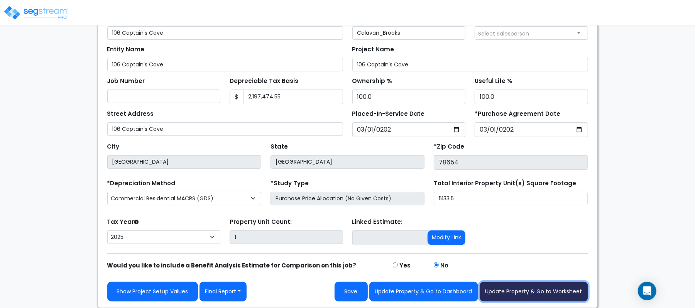
click at [534, 287] on button "Update Property & Go to Worksheet" at bounding box center [534, 292] width 108 height 20
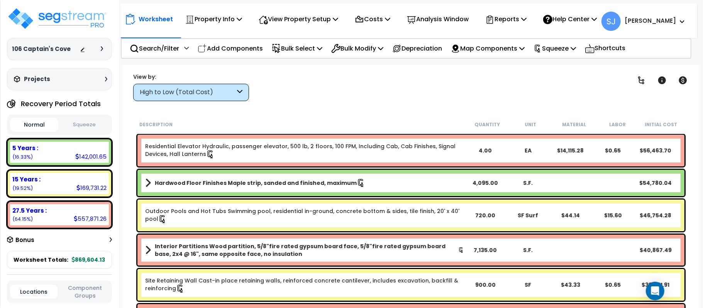
click at [82, 121] on button "Squeeze" at bounding box center [84, 125] width 48 height 14
